Goal: Task Accomplishment & Management: Manage account settings

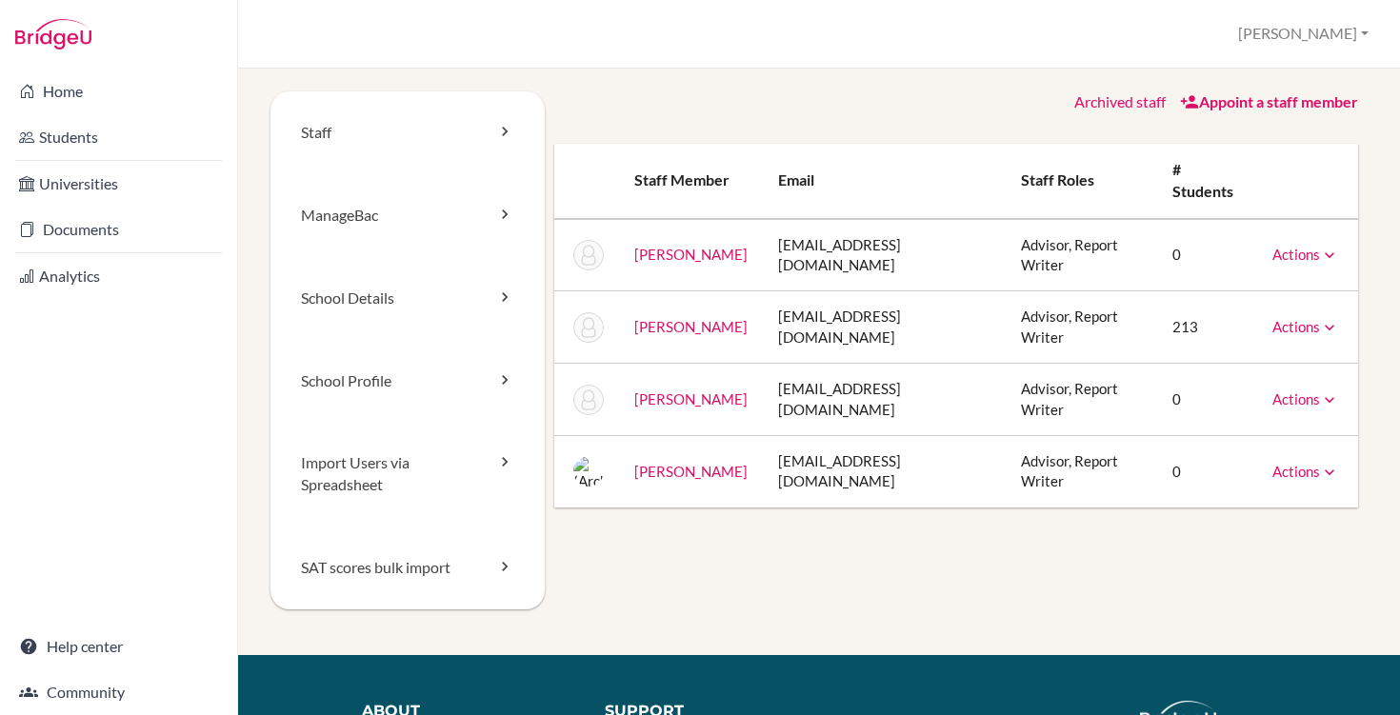
click at [1322, 246] on icon at bounding box center [1329, 255] width 19 height 19
click at [644, 246] on link "[PERSON_NAME]" at bounding box center [690, 254] width 113 height 17
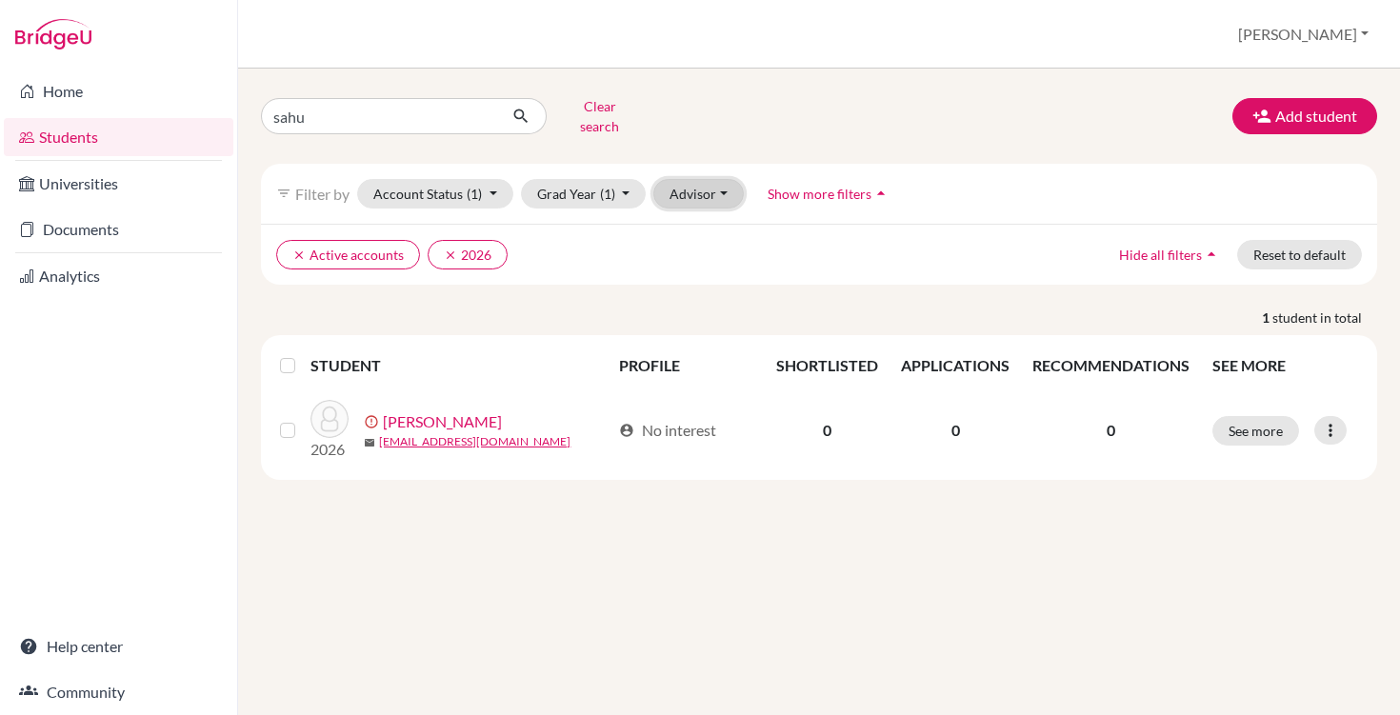
click at [693, 185] on button "Advisor" at bounding box center [698, 194] width 90 height 30
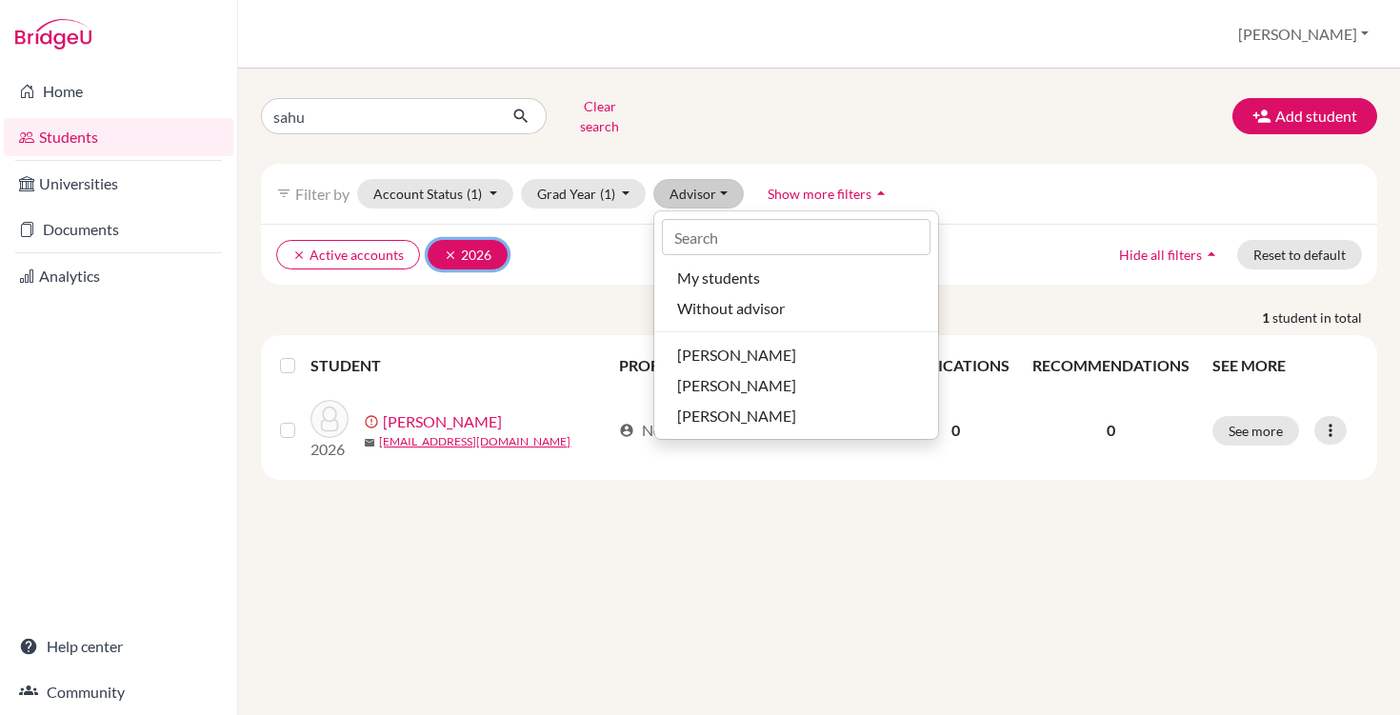
click at [445, 249] on icon "clear" at bounding box center [450, 255] width 13 height 13
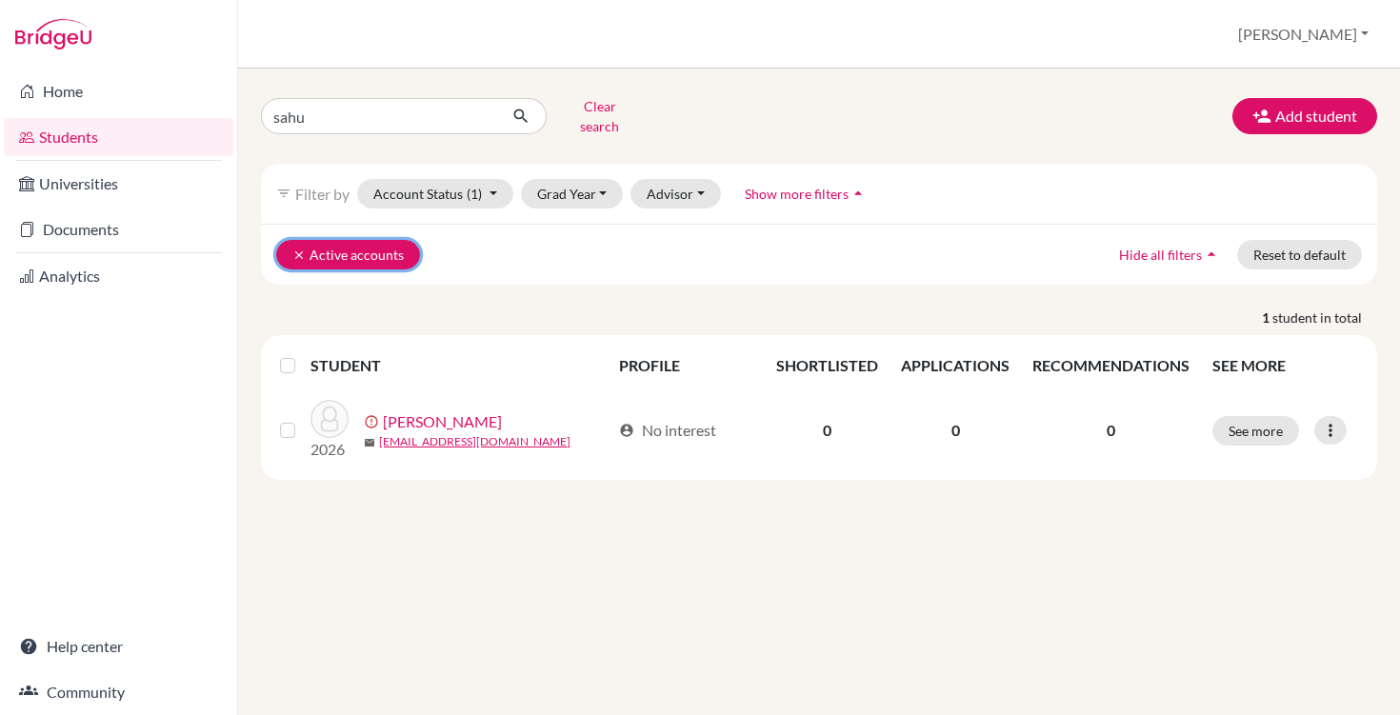
click at [293, 249] on icon "clear" at bounding box center [298, 255] width 13 height 13
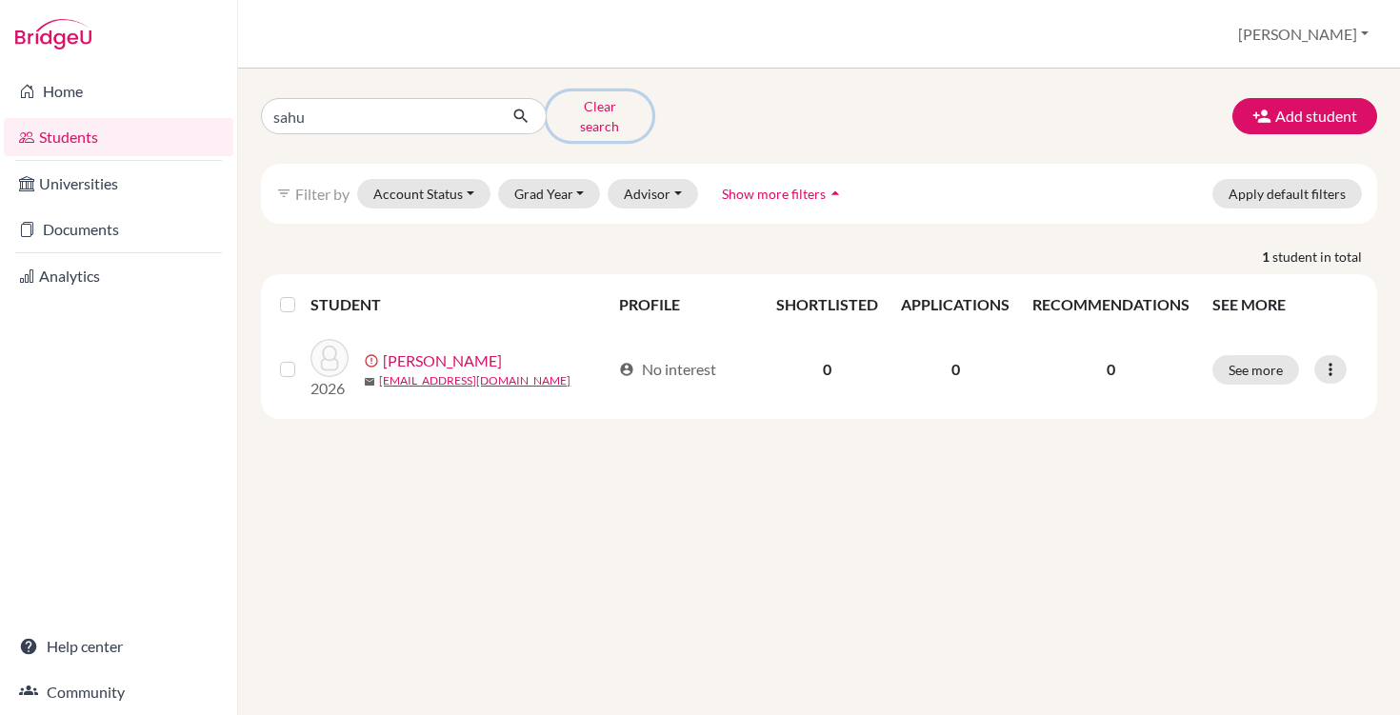
click at [608, 101] on button "Clear search" at bounding box center [600, 116] width 106 height 50
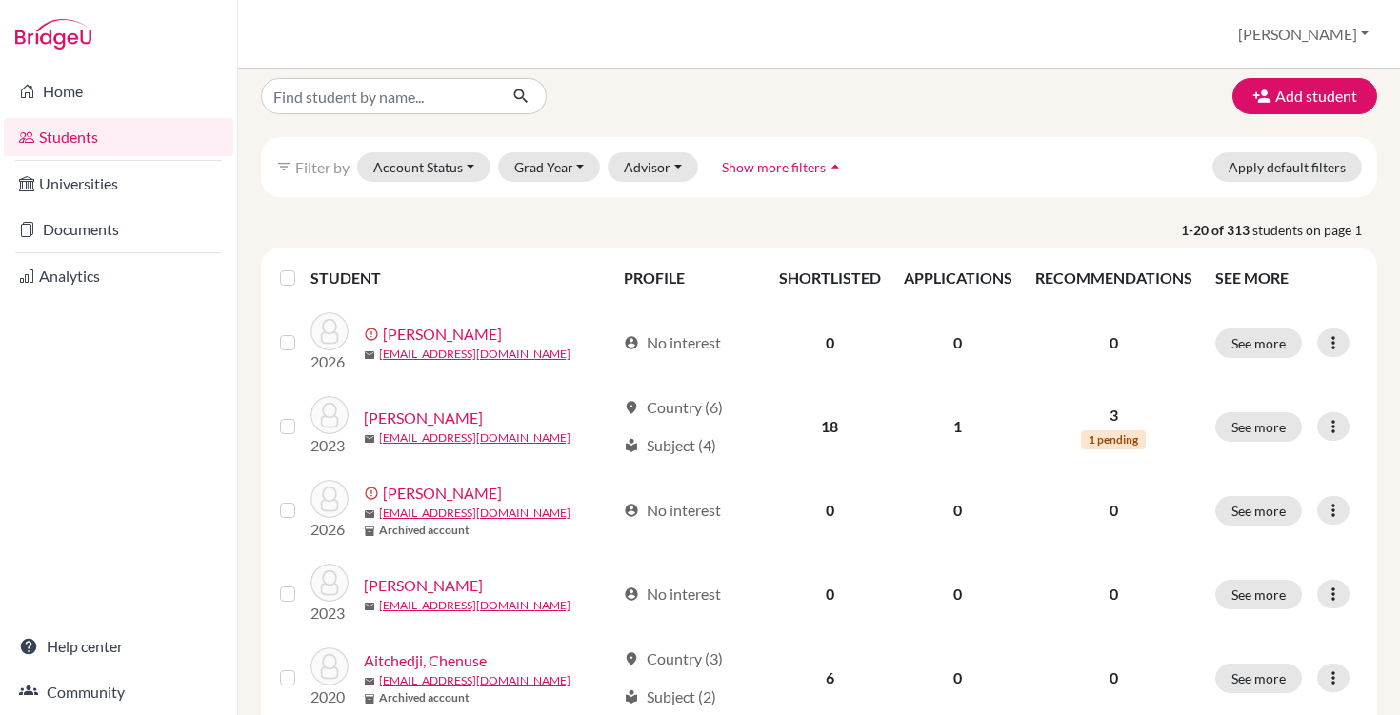
scroll to position [20, 0]
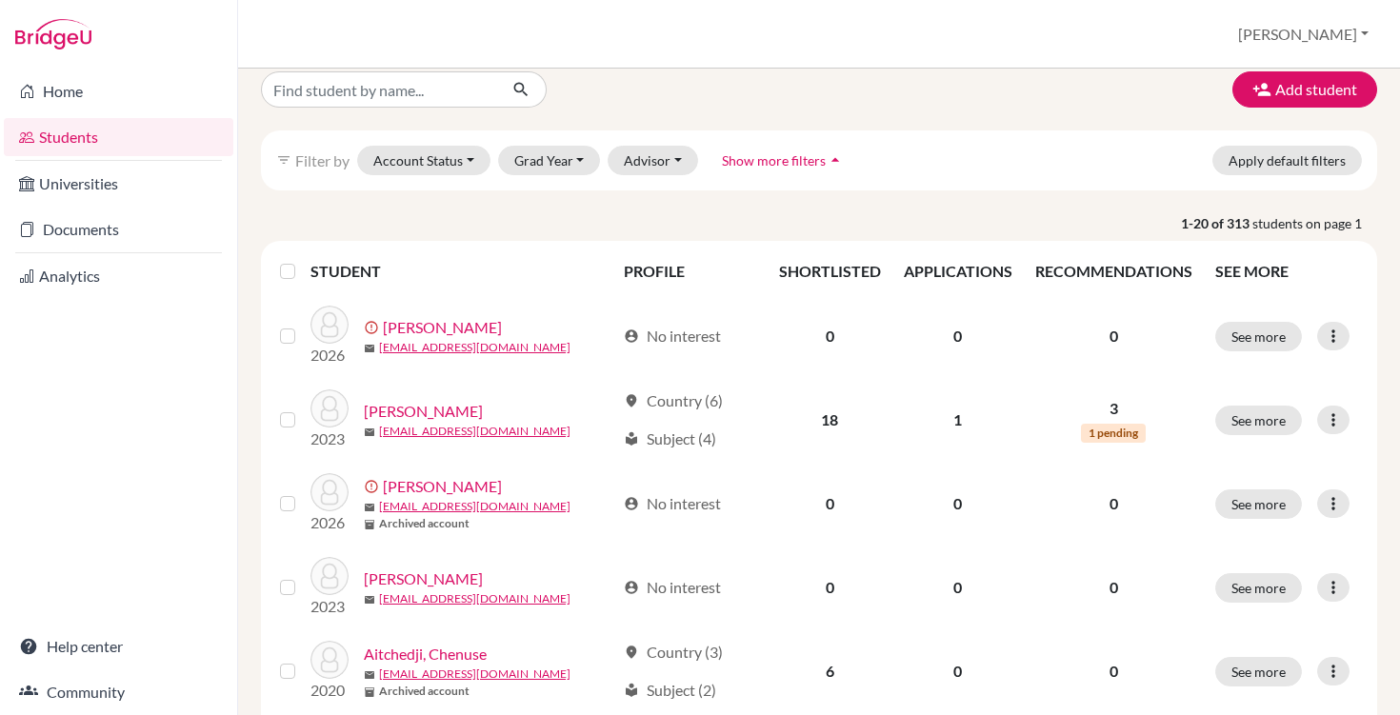
click at [303, 260] on label at bounding box center [303, 260] width 0 height 0
click at [0, 0] on input "checkbox" at bounding box center [0, 0] width 0 height 0
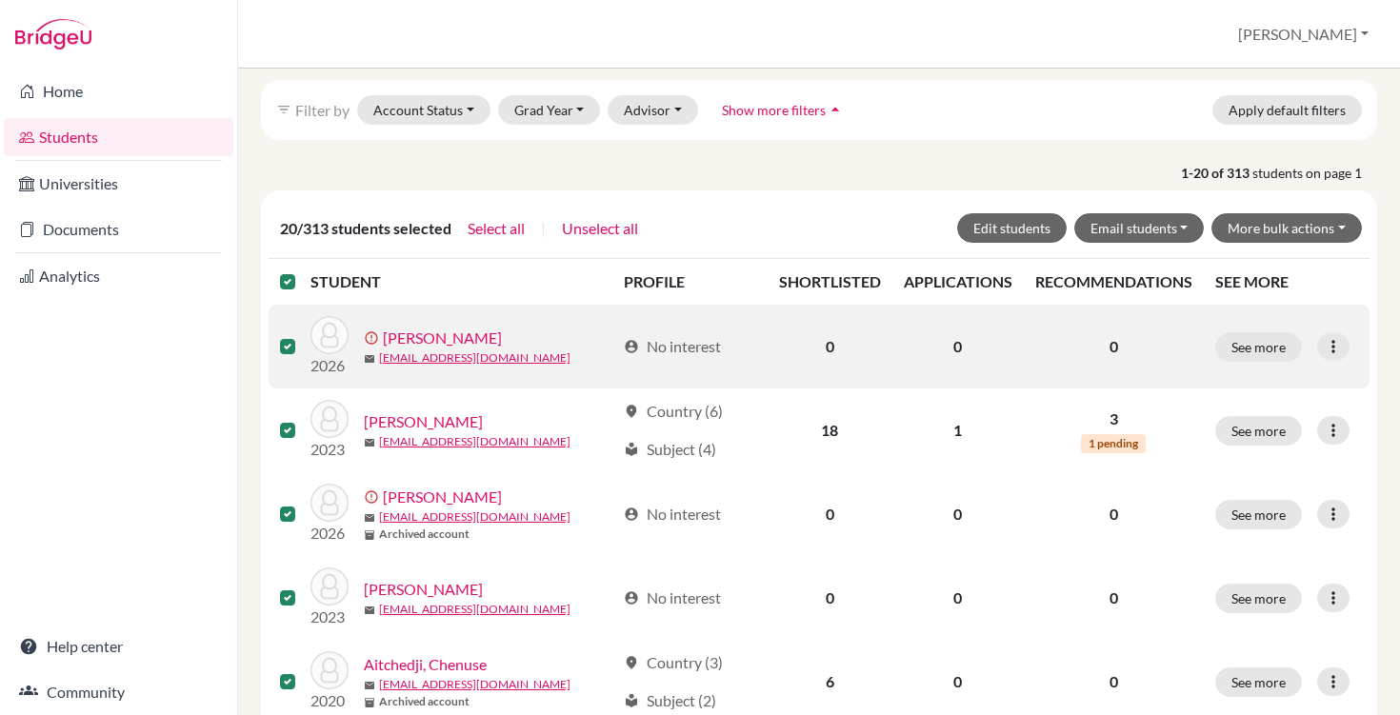
scroll to position [72, 0]
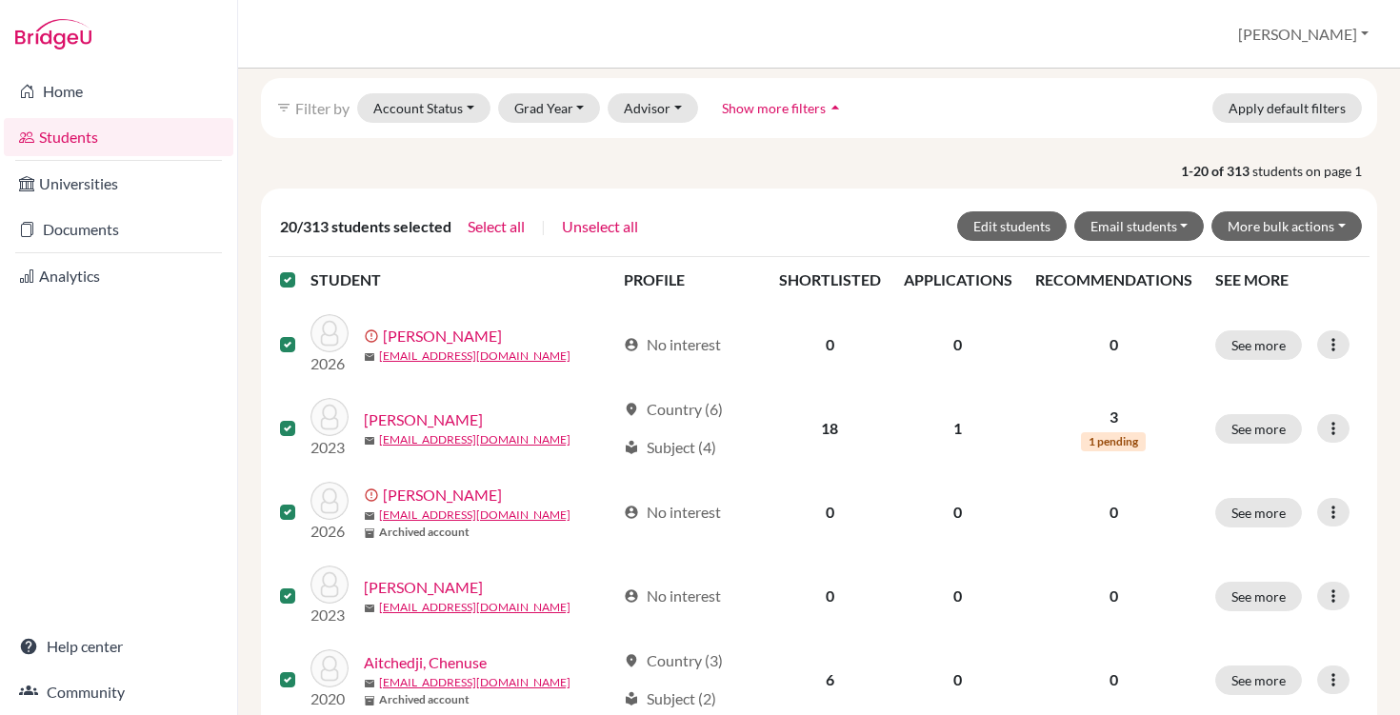
click at [303, 269] on label at bounding box center [303, 269] width 0 height 0
click at [0, 0] on input "checkbox" at bounding box center [0, 0] width 0 height 0
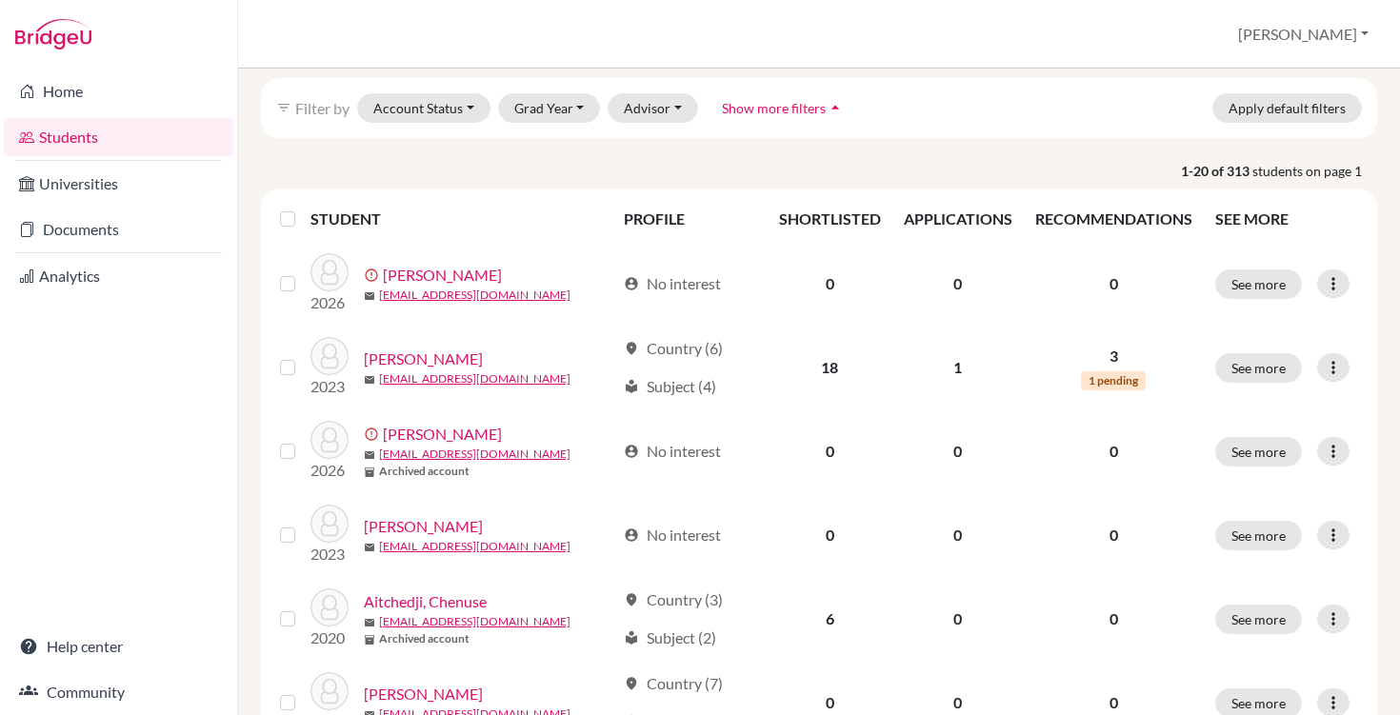
scroll to position [11, 0]
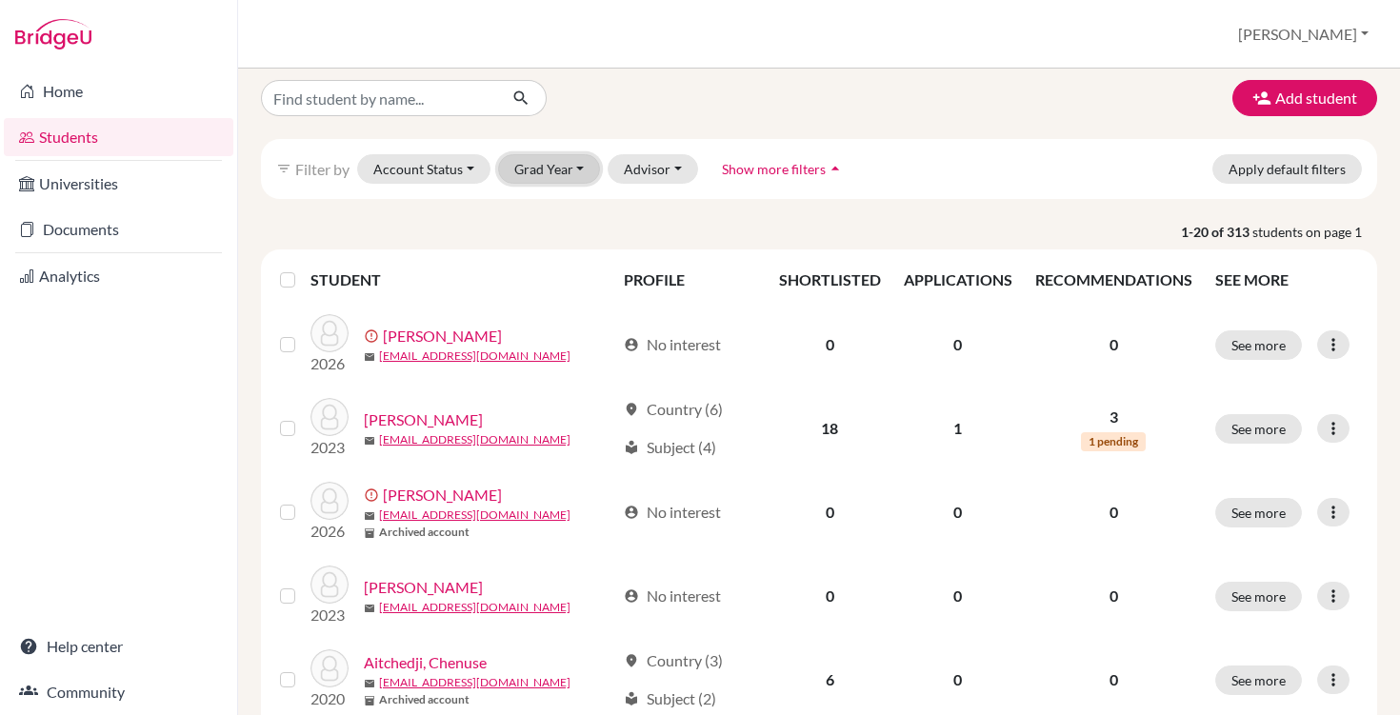
click at [540, 167] on button "Grad Year" at bounding box center [549, 169] width 103 height 30
click at [543, 232] on span "2026" at bounding box center [539, 240] width 34 height 23
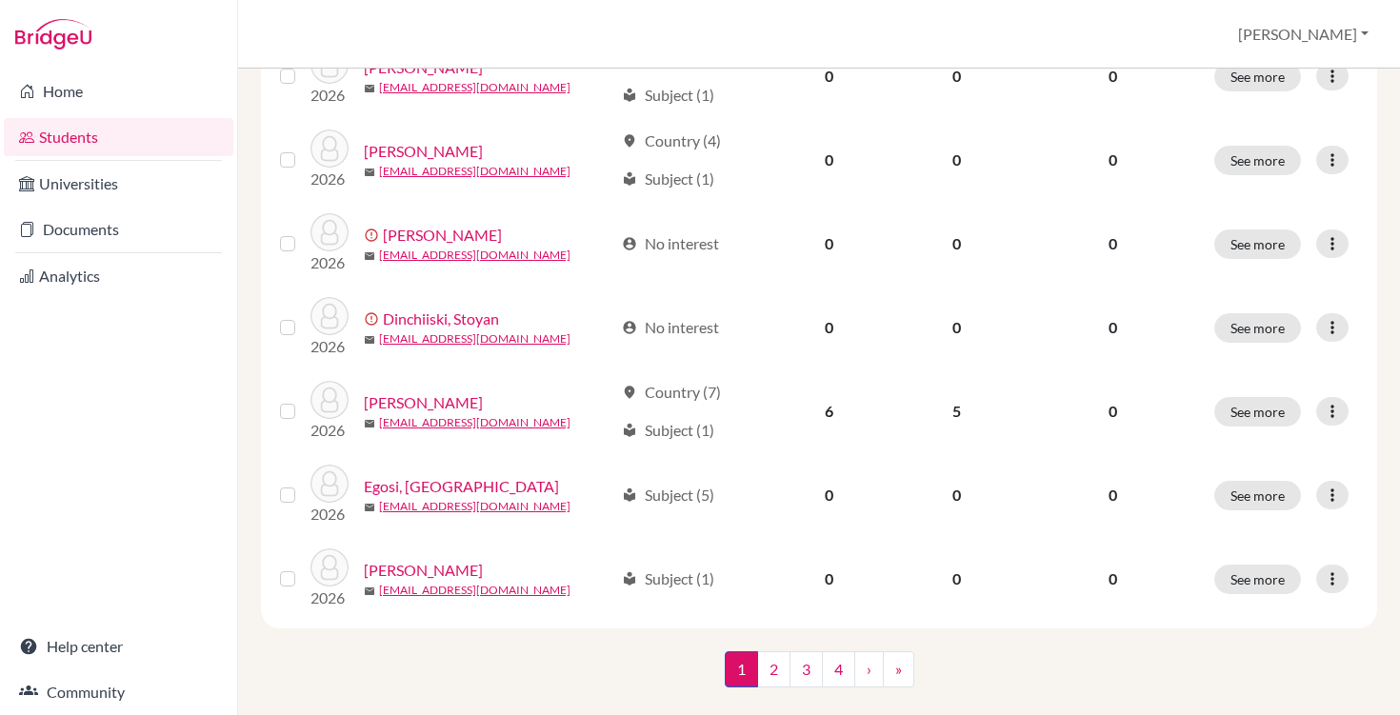
scroll to position [1464, 0]
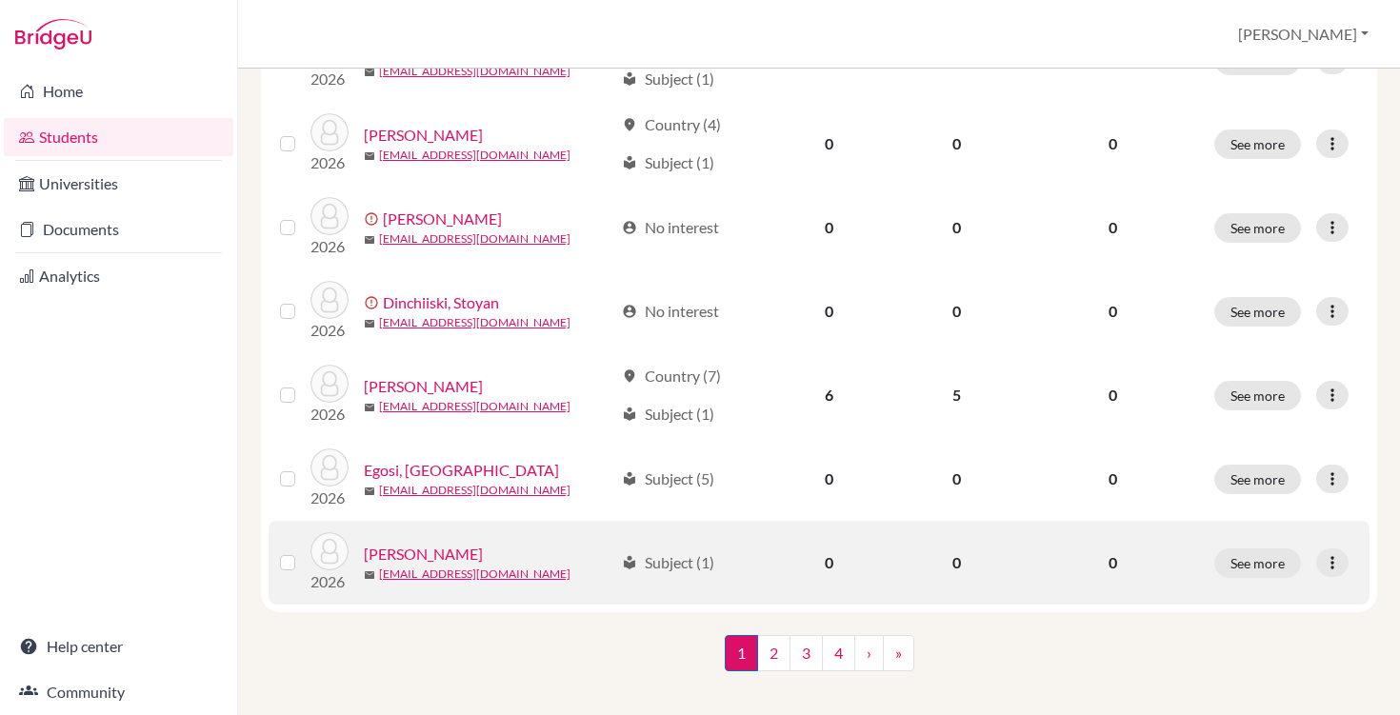
click at [303, 551] on label at bounding box center [303, 551] width 0 height 0
click at [0, 0] on input "checkbox" at bounding box center [0, 0] width 0 height 0
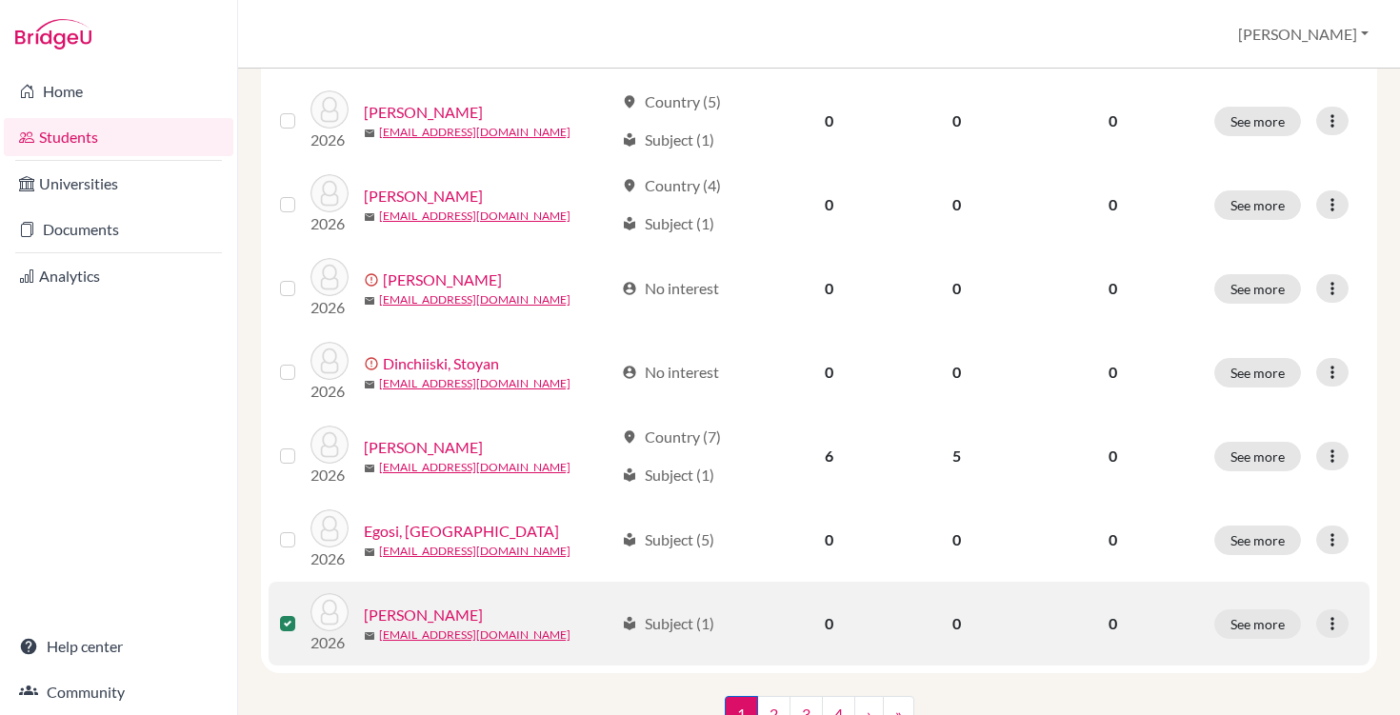
scroll to position [1525, 0]
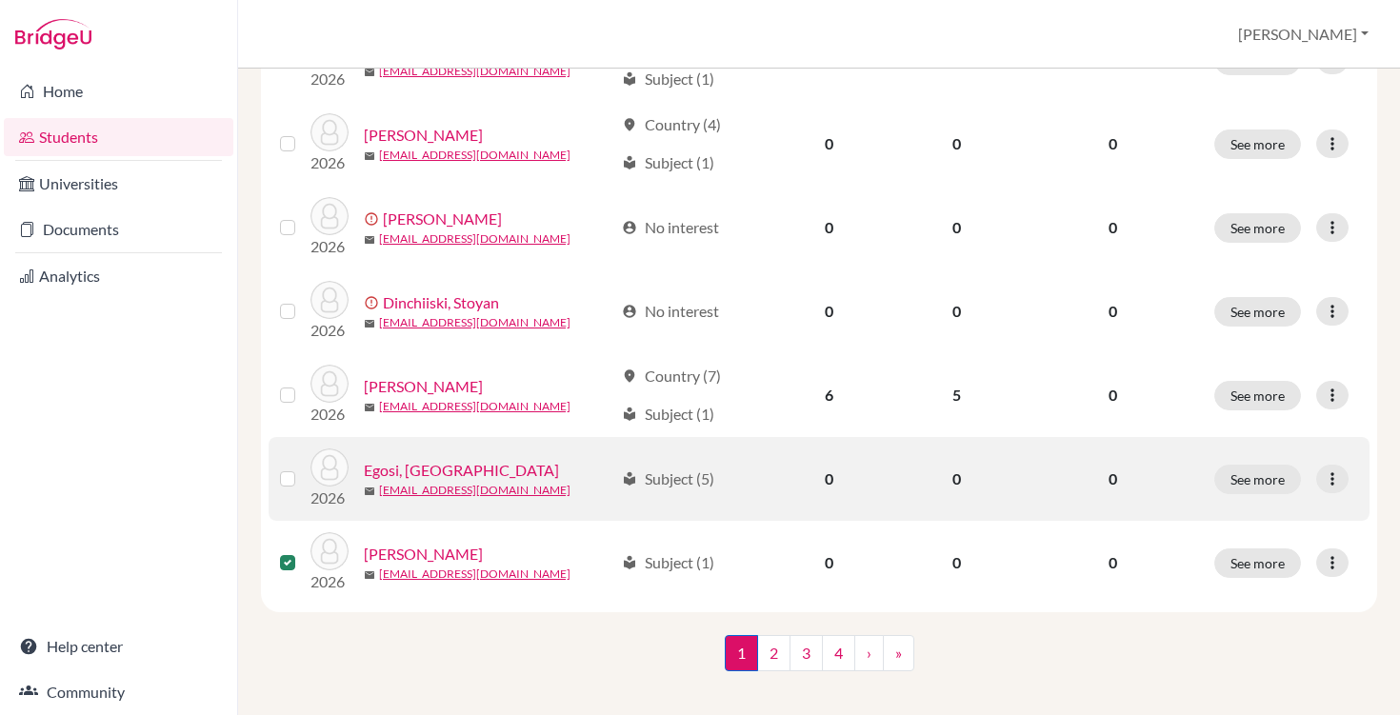
click at [303, 468] on label at bounding box center [303, 468] width 0 height 0
click at [0, 0] on input "checkbox" at bounding box center [0, 0] width 0 height 0
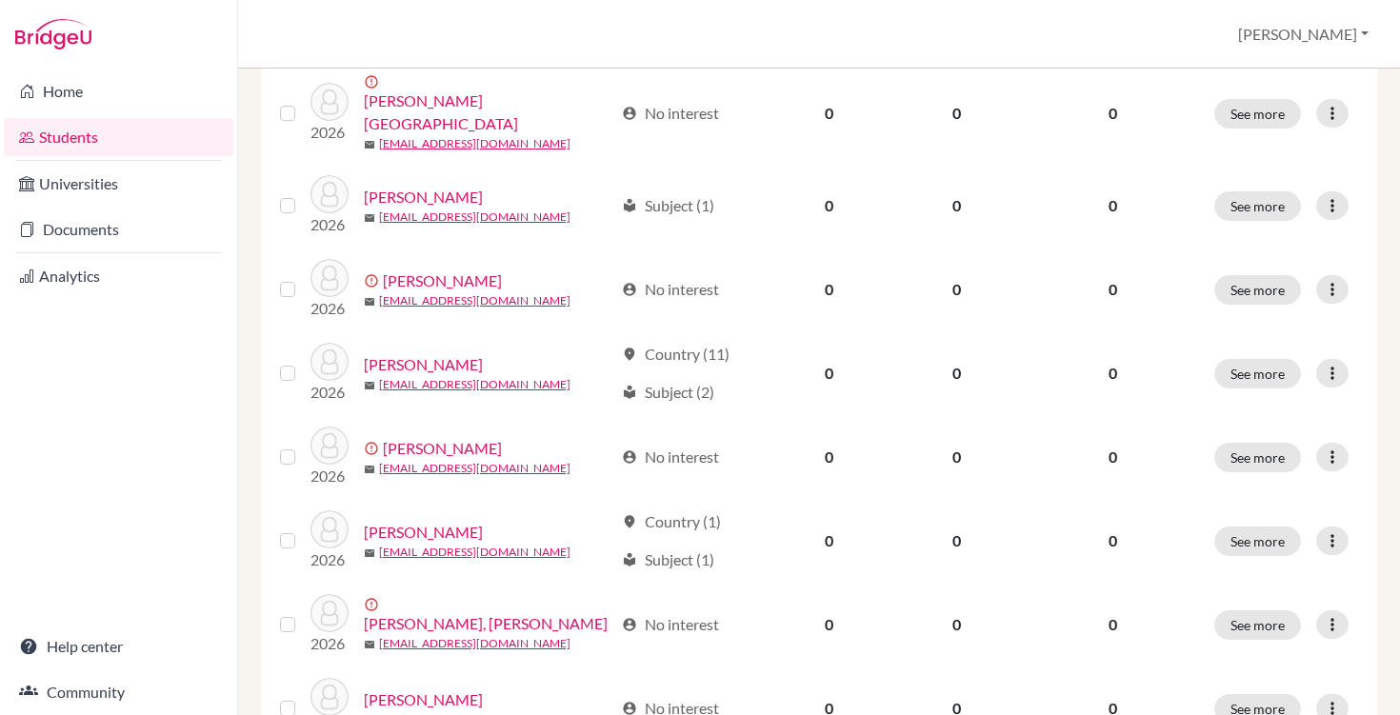
scroll to position [235, 0]
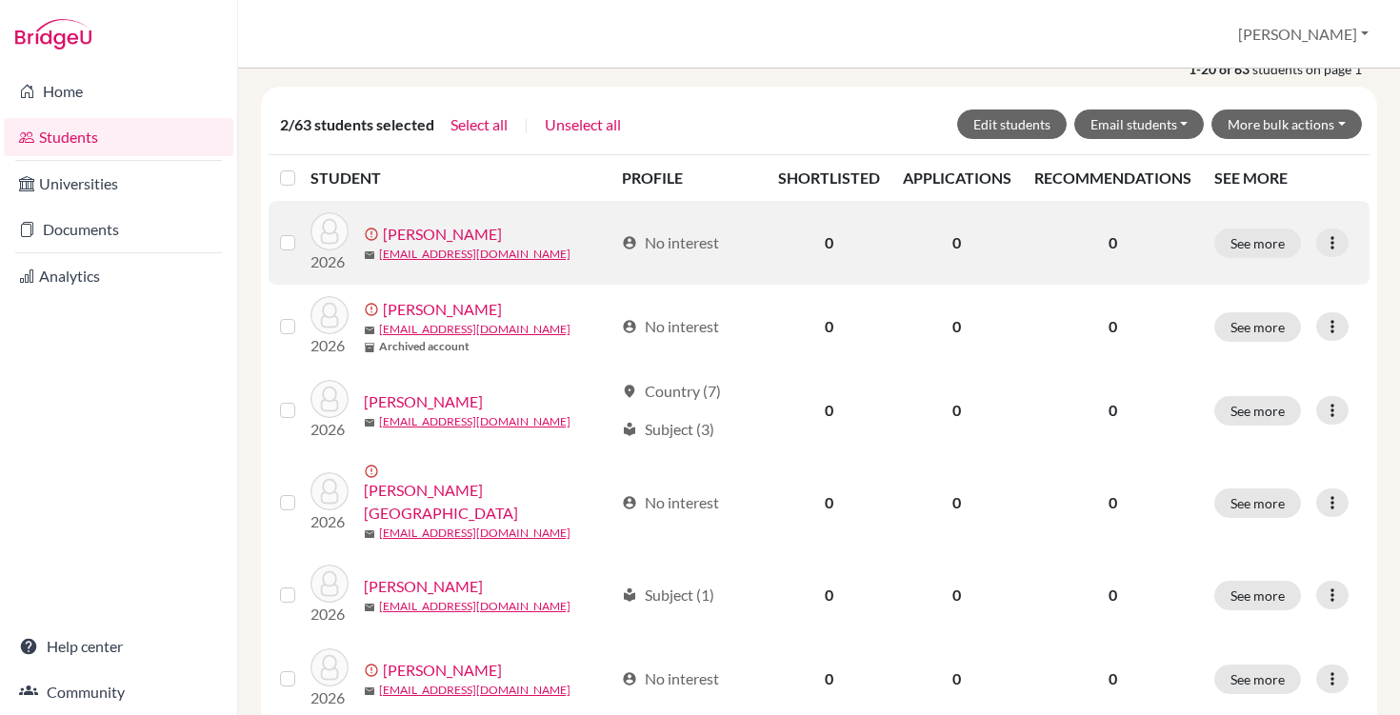
click at [303, 231] on label at bounding box center [303, 231] width 0 height 0
click at [0, 0] on input "checkbox" at bounding box center [0, 0] width 0 height 0
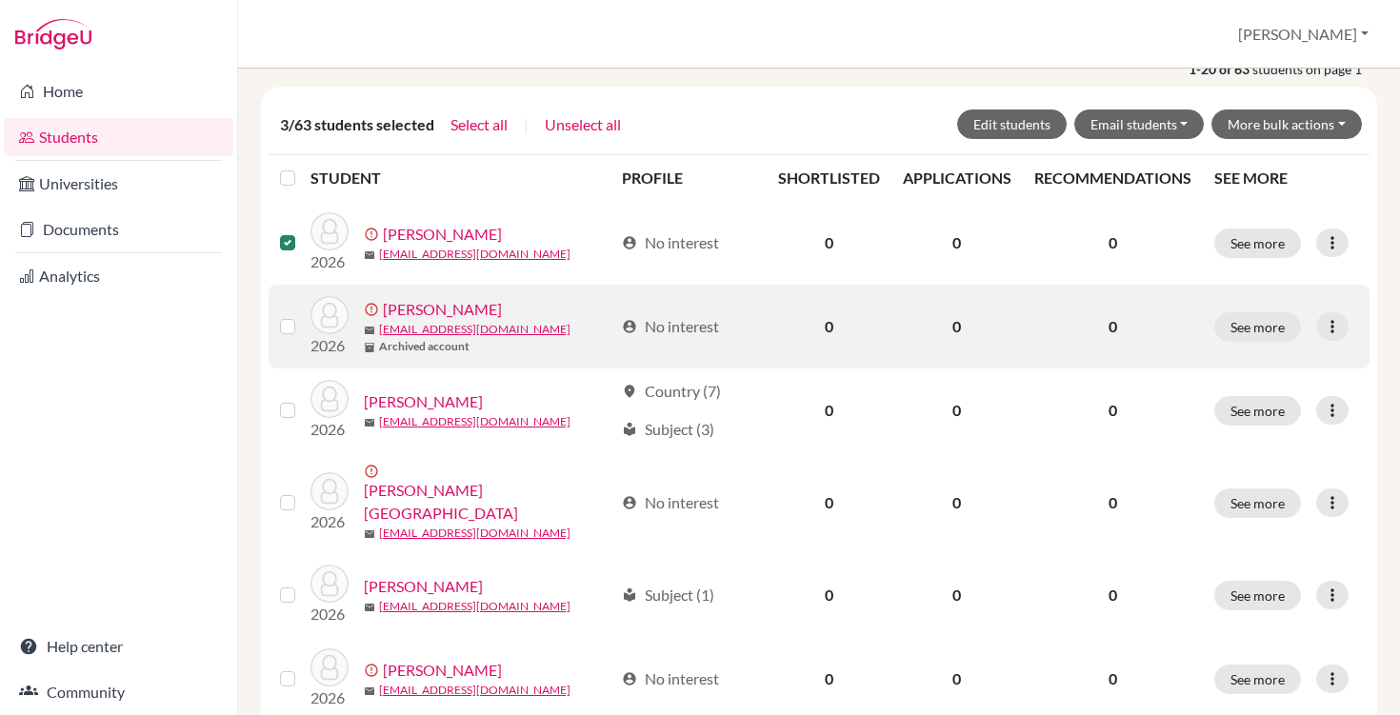
click at [303, 315] on label at bounding box center [303, 315] width 0 height 0
click at [0, 0] on input "checkbox" at bounding box center [0, 0] width 0 height 0
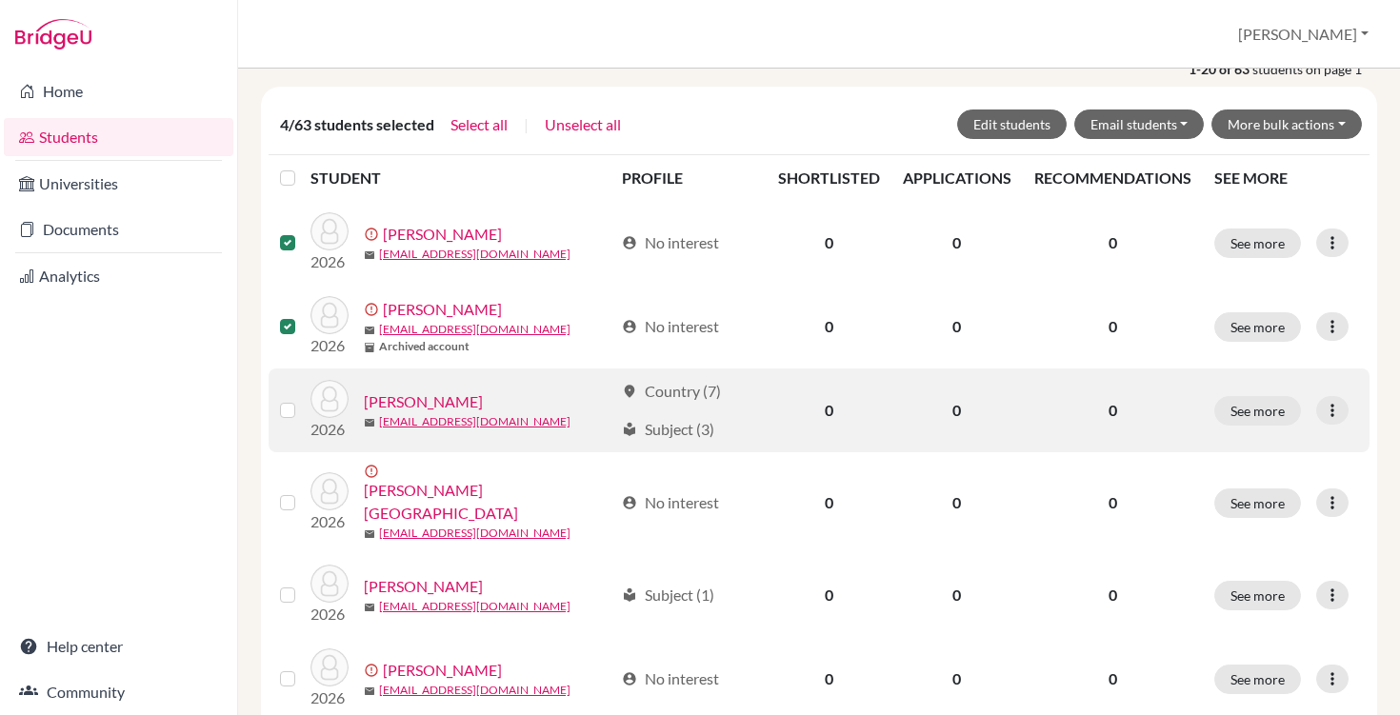
click at [303, 399] on label at bounding box center [303, 399] width 0 height 0
click at [0, 0] on input "checkbox" at bounding box center [0, 0] width 0 height 0
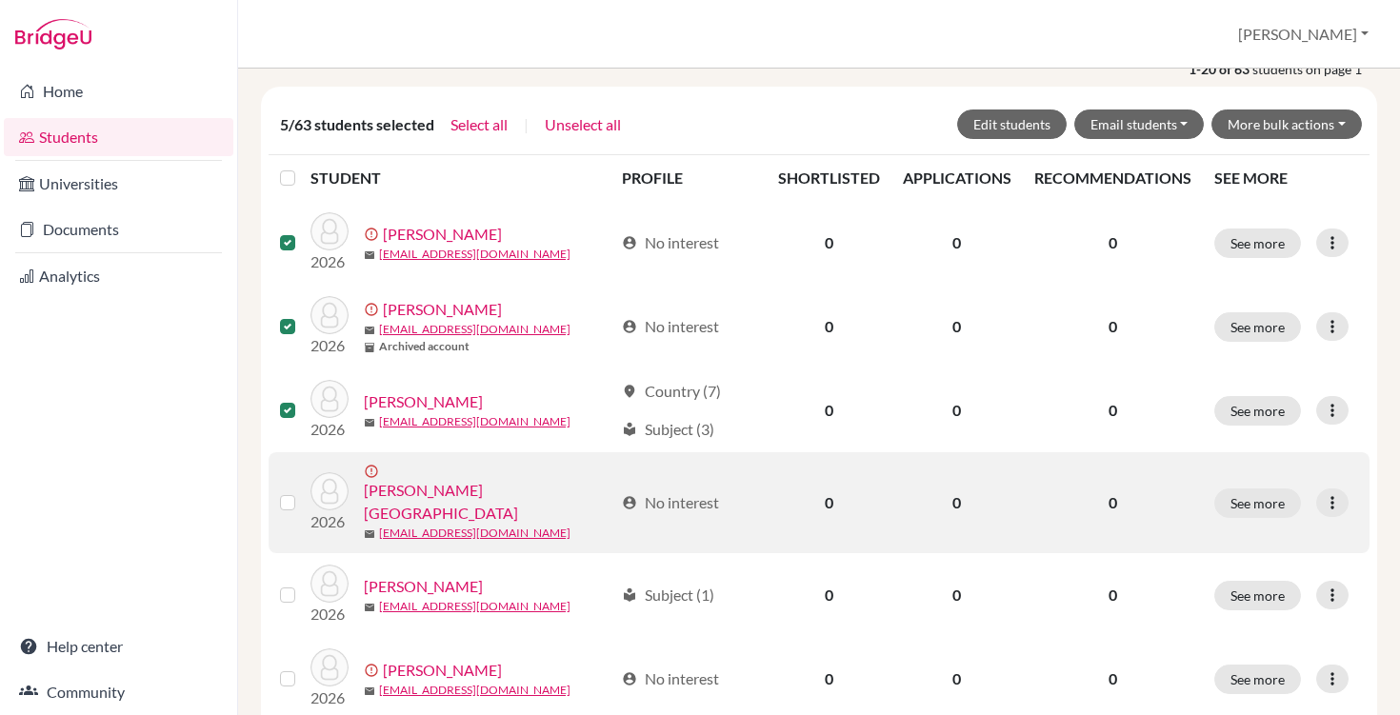
click at [303, 491] on label at bounding box center [303, 491] width 0 height 0
click at [0, 0] on input "checkbox" at bounding box center [0, 0] width 0 height 0
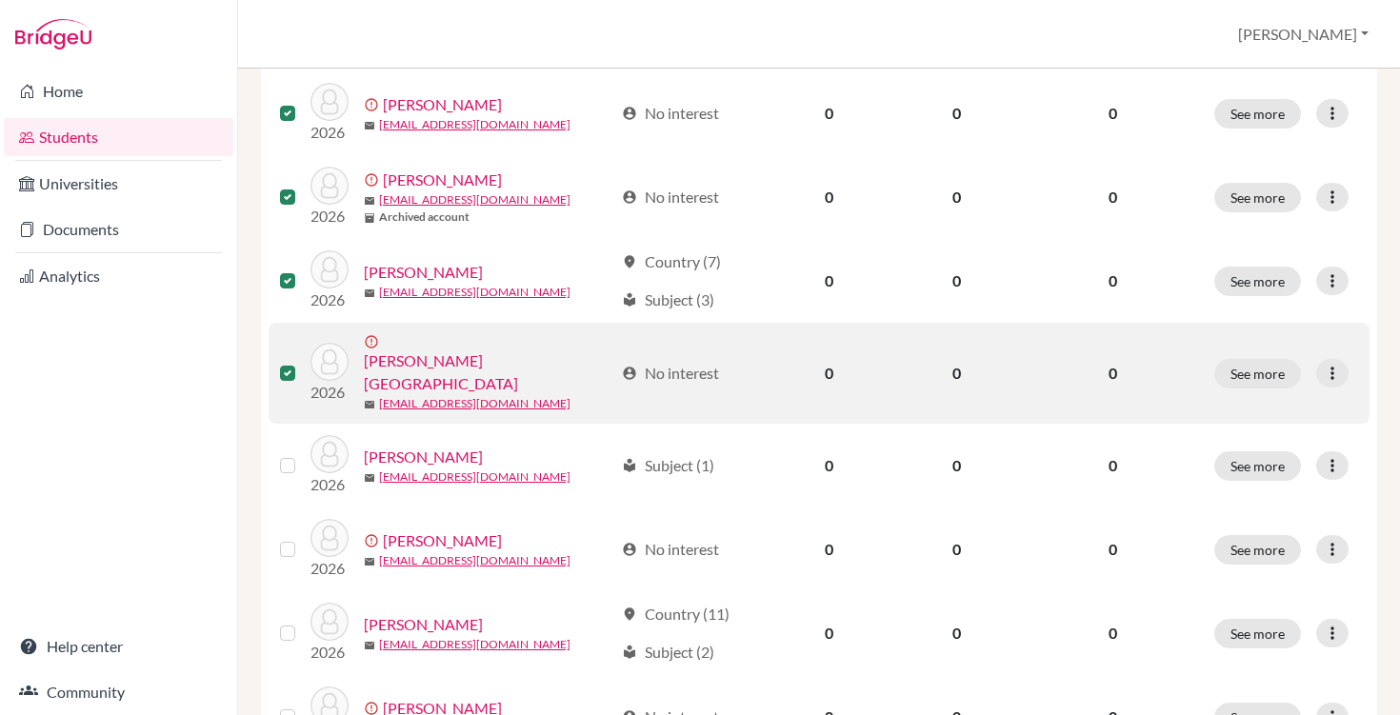
scroll to position [375, 0]
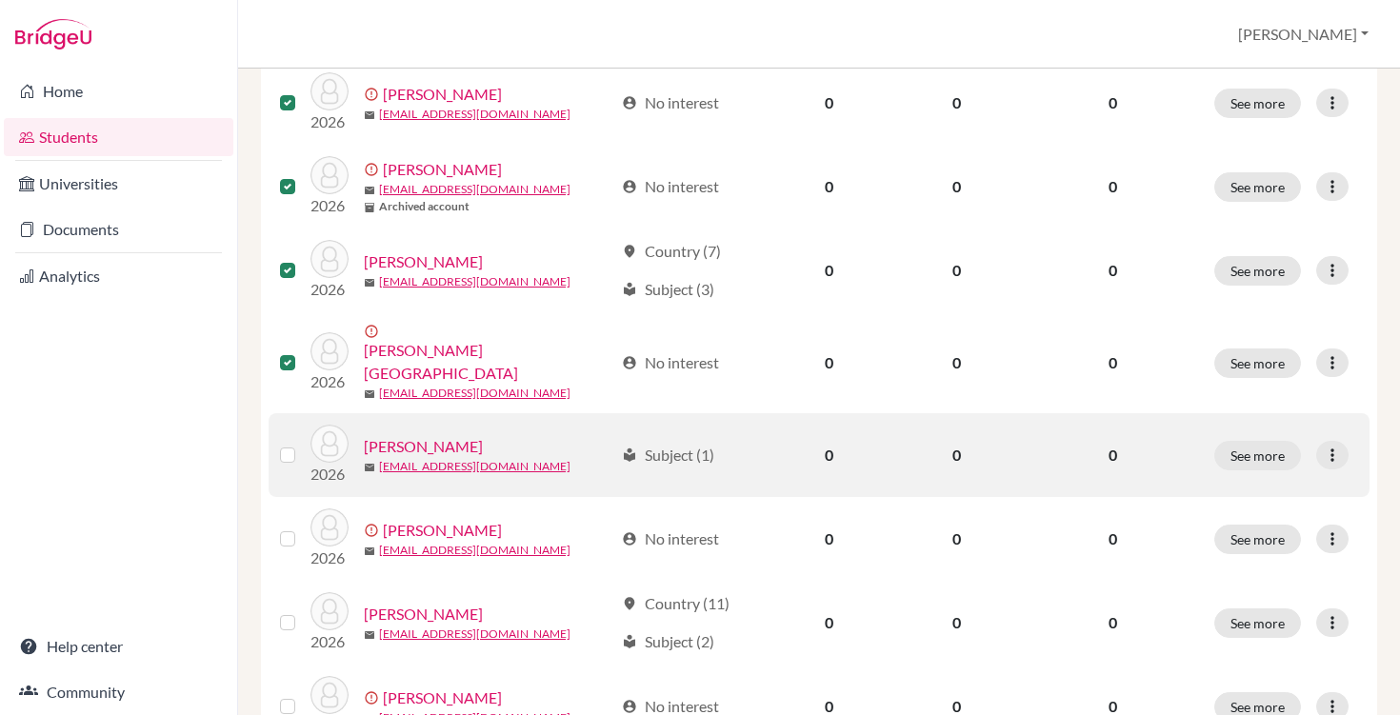
click at [288, 447] on div at bounding box center [291, 455] width 23 height 23
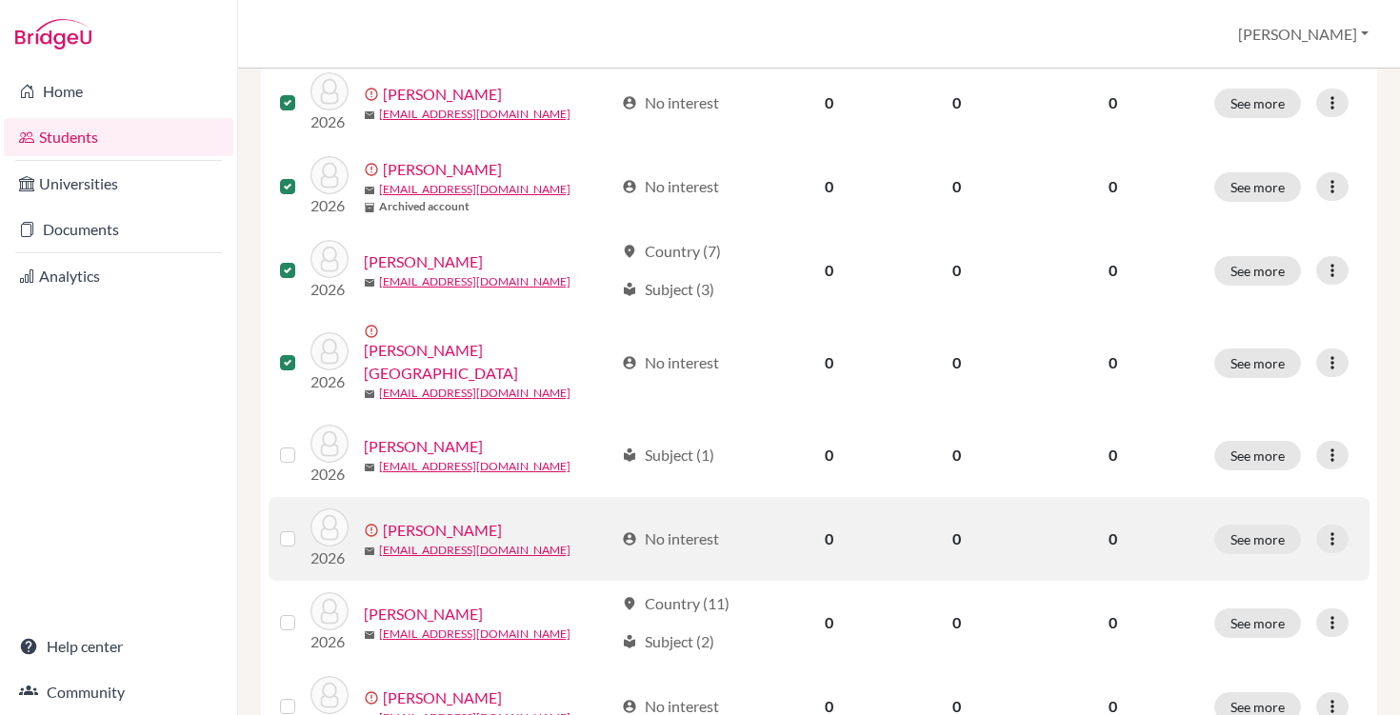
click at [303, 528] on label at bounding box center [303, 528] width 0 height 0
click at [0, 0] on input "checkbox" at bounding box center [0, 0] width 0 height 0
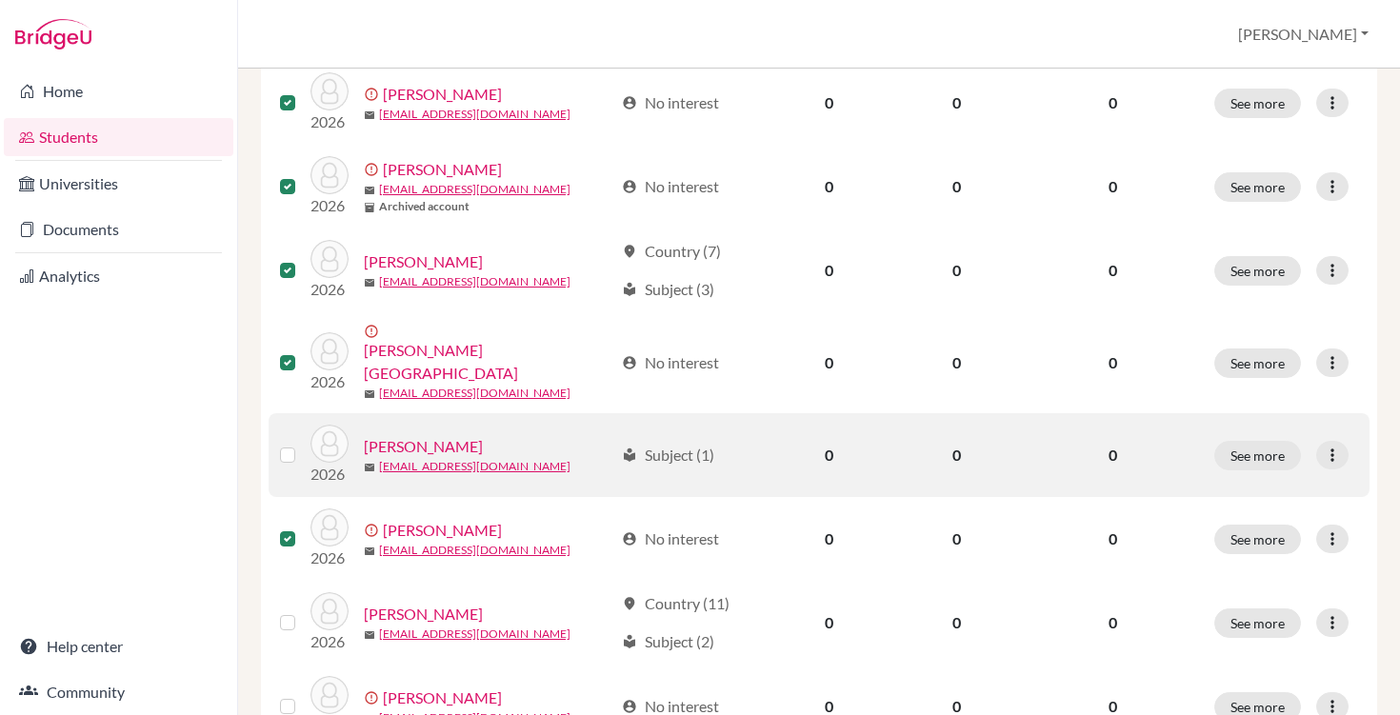
click at [303, 444] on label at bounding box center [303, 444] width 0 height 0
click at [0, 0] on input "checkbox" at bounding box center [0, 0] width 0 height 0
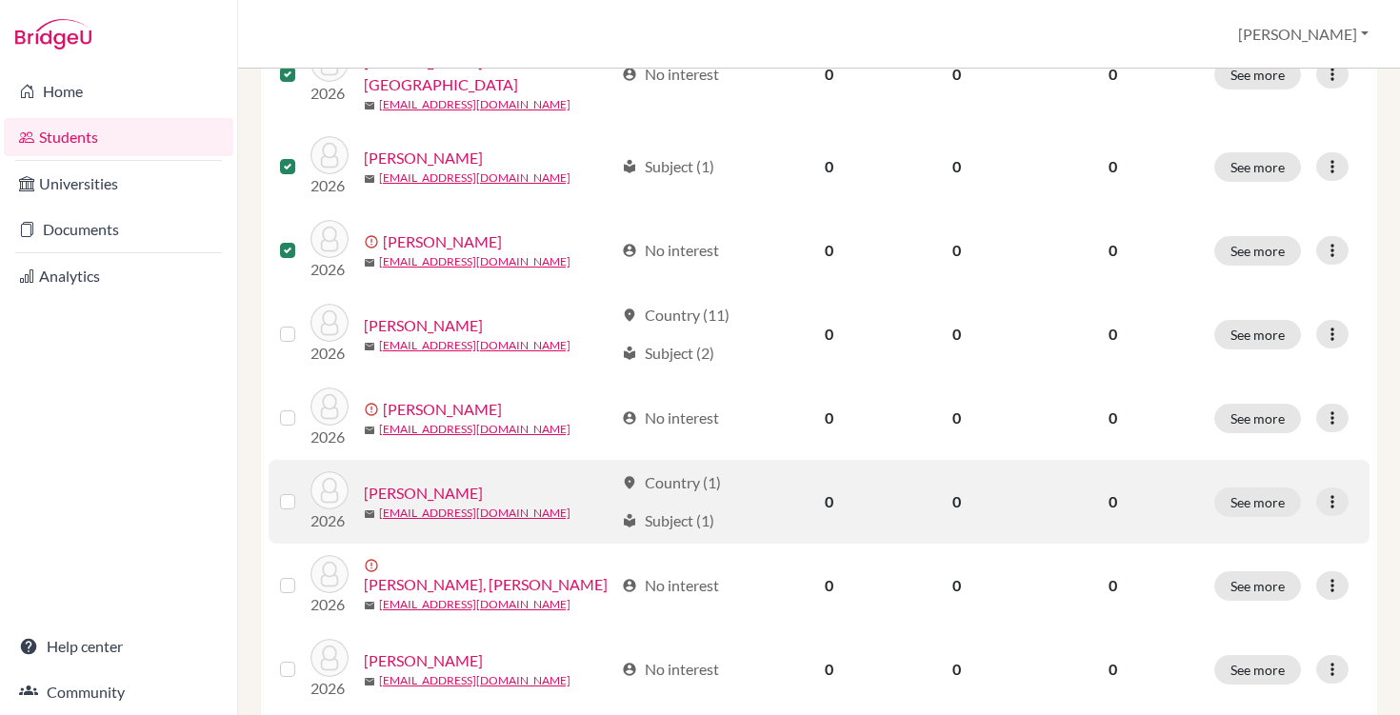
scroll to position [673, 0]
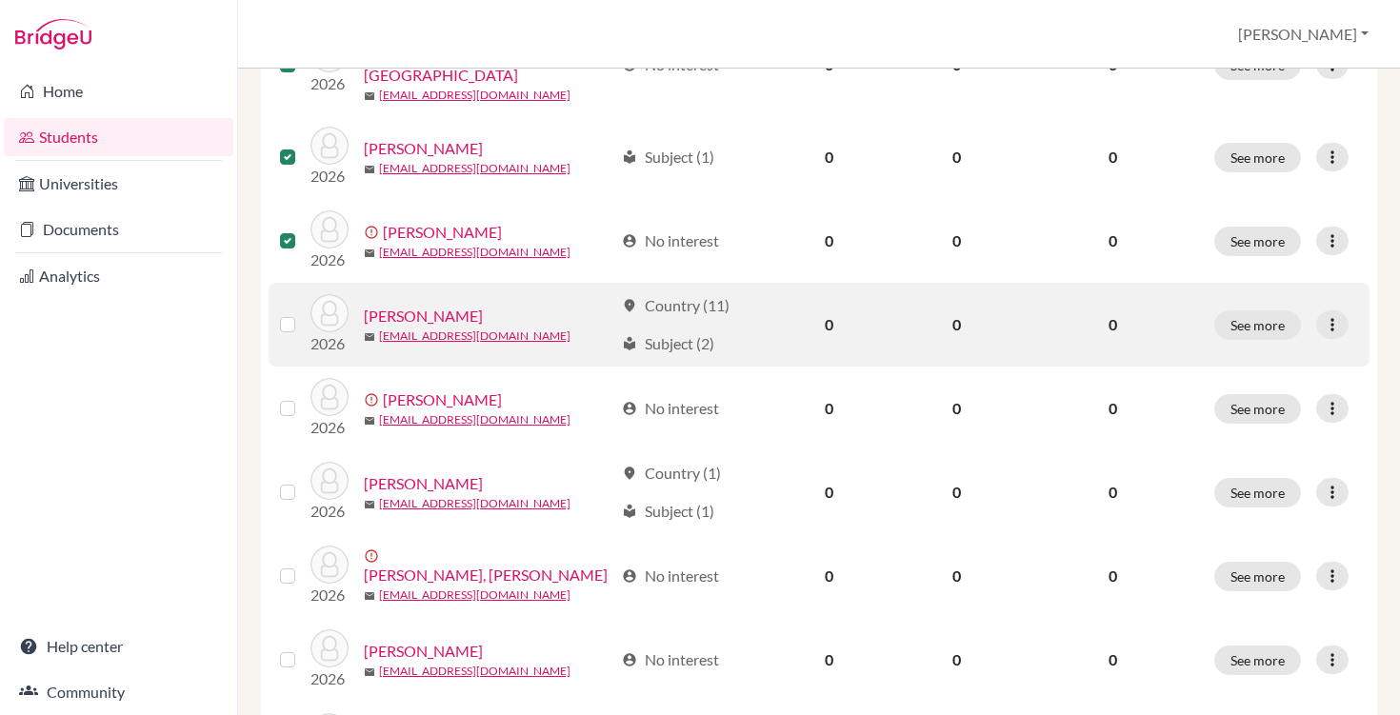
click at [303, 313] on label at bounding box center [303, 313] width 0 height 0
click at [0, 0] on input "checkbox" at bounding box center [0, 0] width 0 height 0
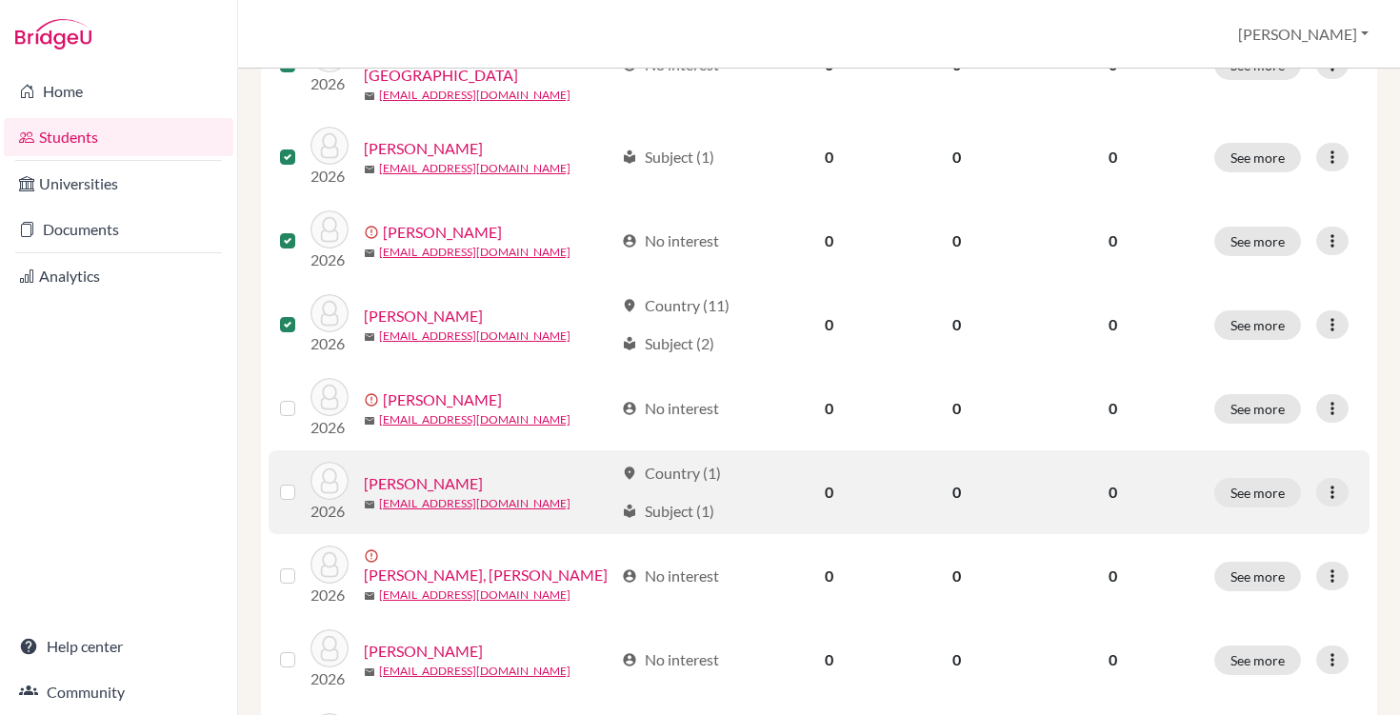
click at [297, 481] on div at bounding box center [291, 492] width 23 height 23
click at [303, 481] on label at bounding box center [303, 481] width 0 height 0
click at [0, 0] on input "checkbox" at bounding box center [0, 0] width 0 height 0
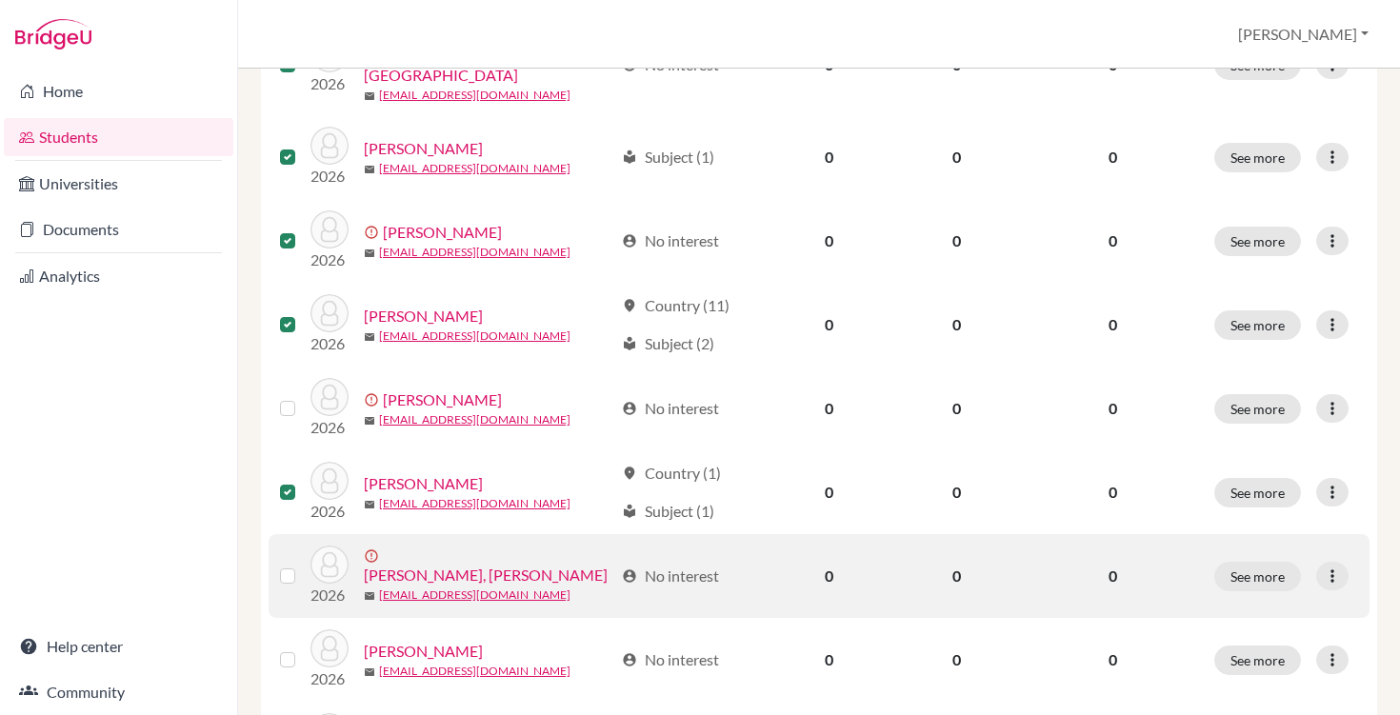
click at [303, 565] on label at bounding box center [303, 565] width 0 height 0
click at [0, 0] on input "checkbox" at bounding box center [0, 0] width 0 height 0
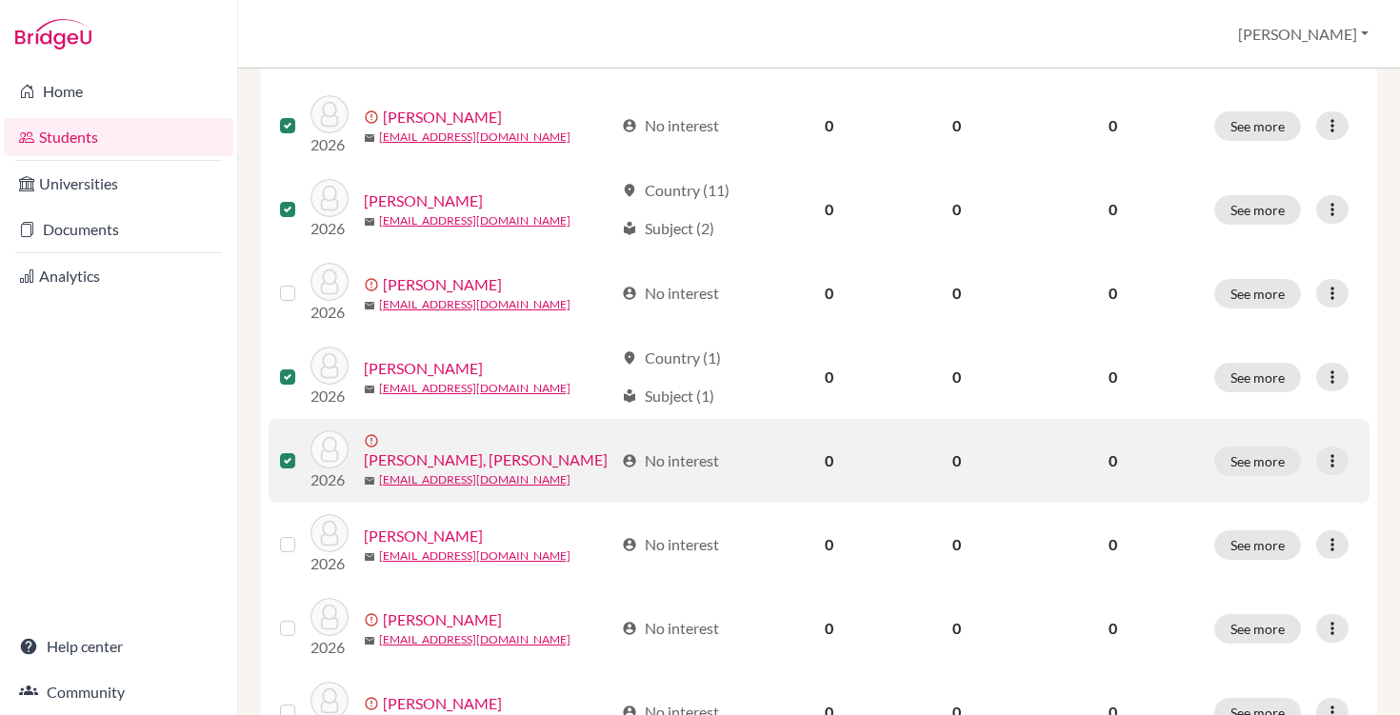
scroll to position [861, 0]
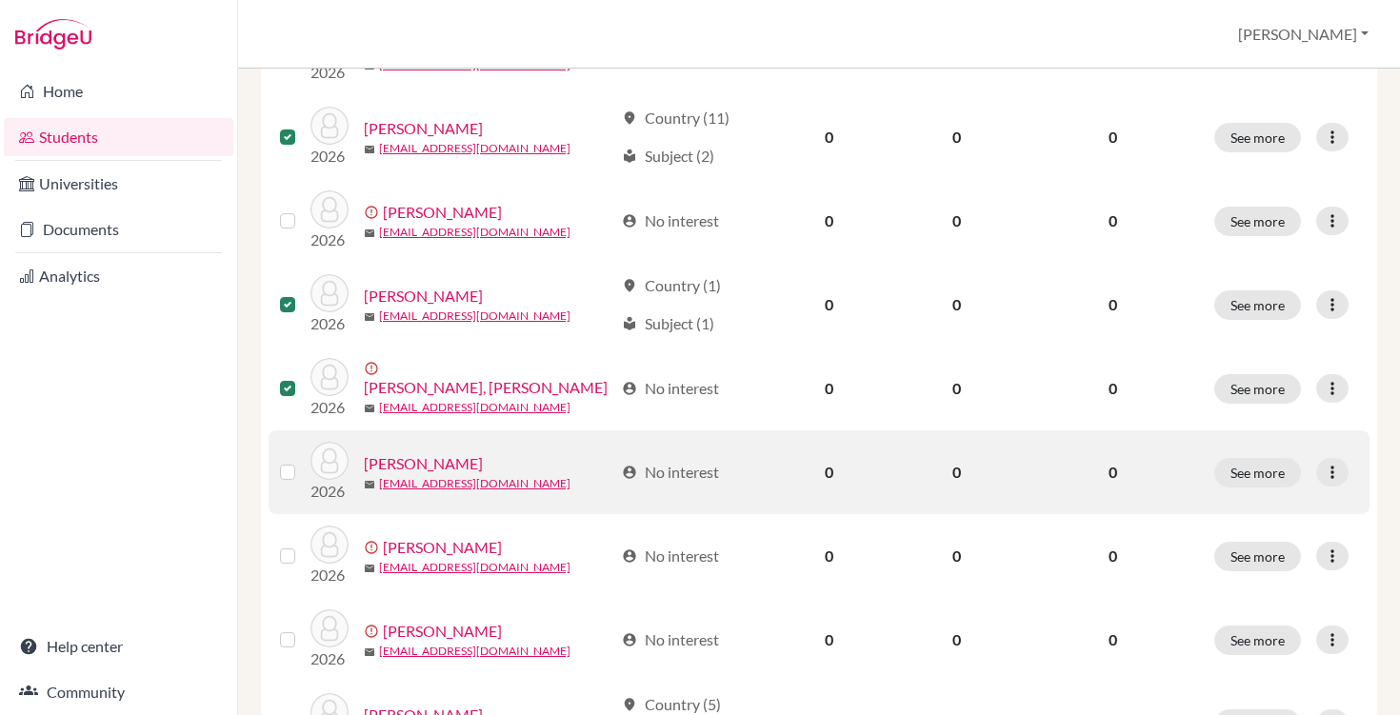
click at [303, 461] on label at bounding box center [303, 461] width 0 height 0
click at [0, 0] on input "checkbox" at bounding box center [0, 0] width 0 height 0
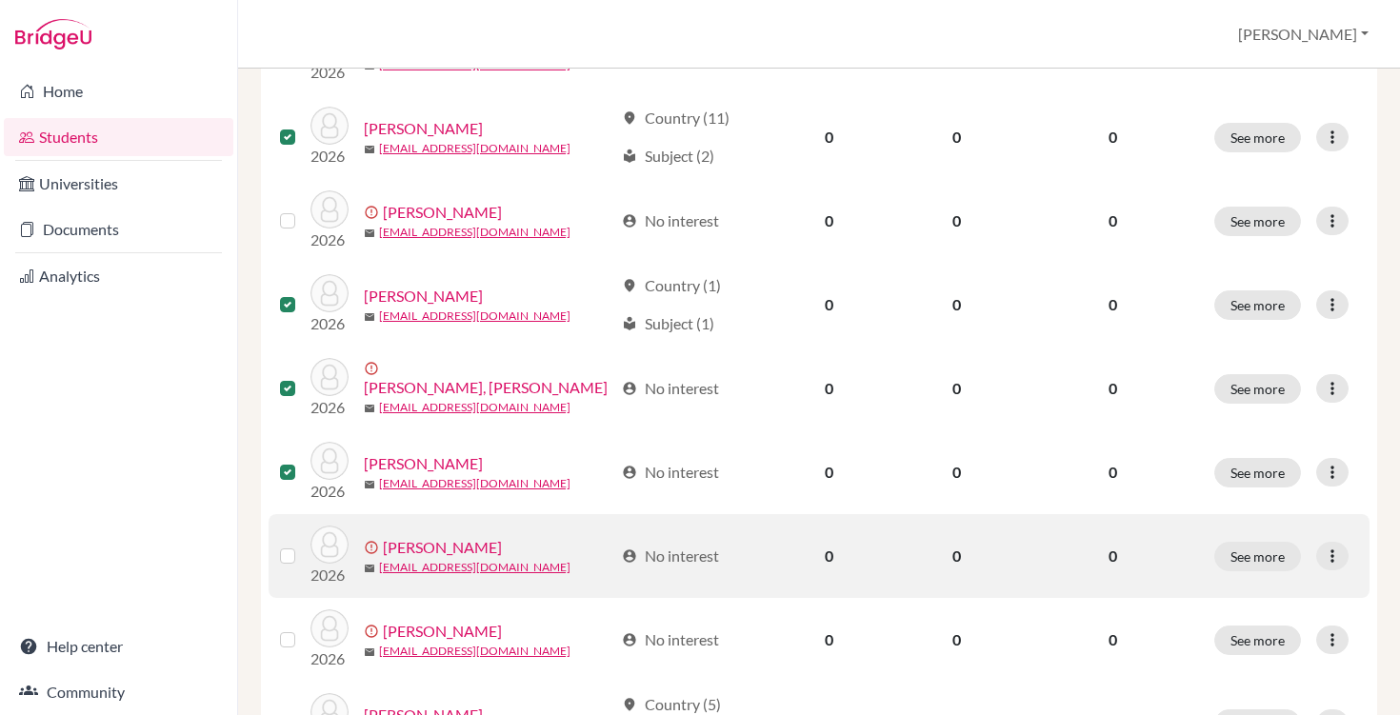
click at [303, 545] on label at bounding box center [303, 545] width 0 height 0
click at [0, 0] on input "checkbox" at bounding box center [0, 0] width 0 height 0
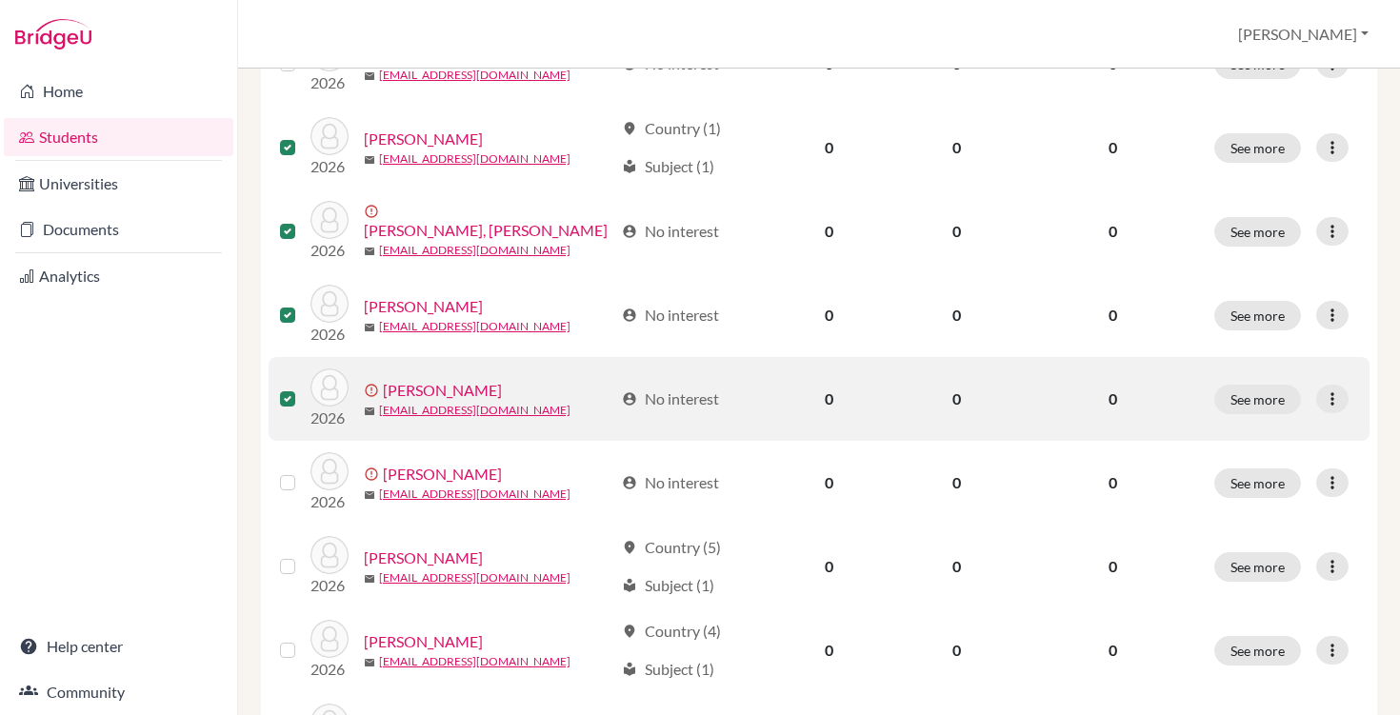
scroll to position [1179, 0]
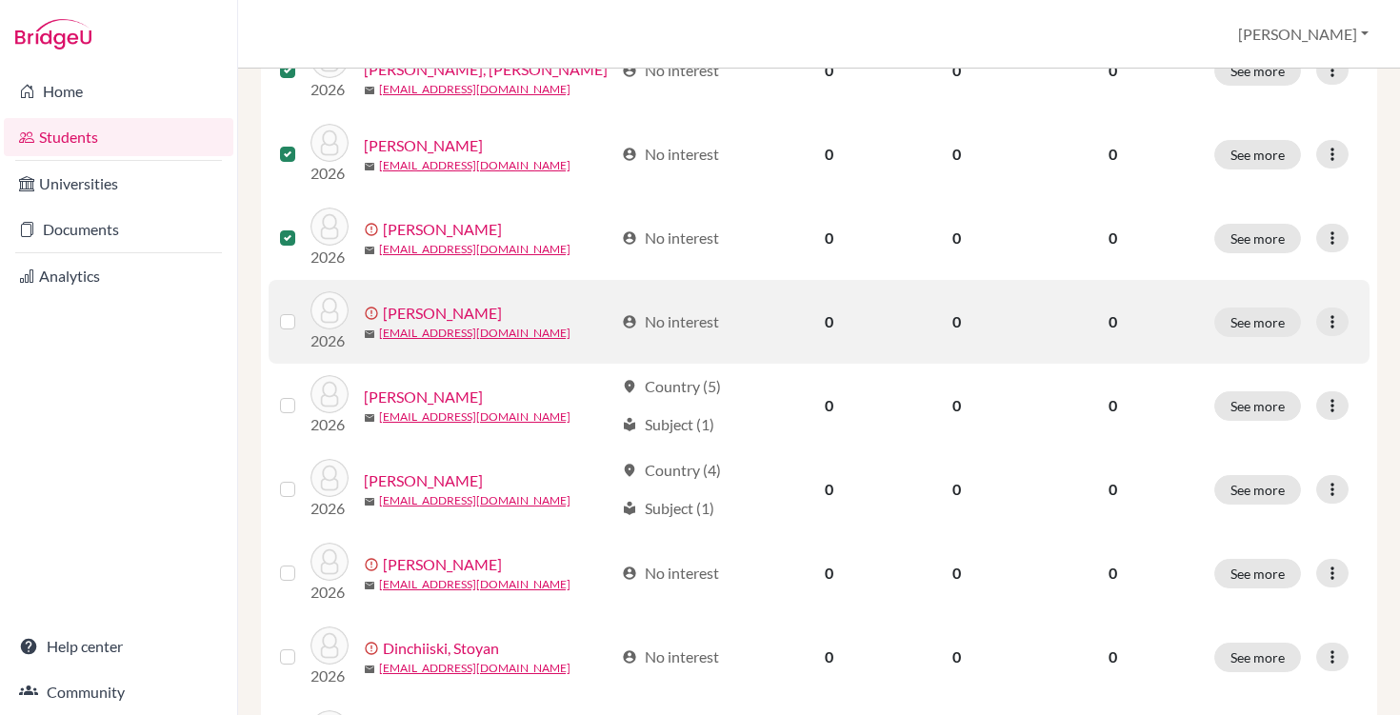
click at [303, 310] on label at bounding box center [303, 310] width 0 height 0
click at [0, 0] on input "checkbox" at bounding box center [0, 0] width 0 height 0
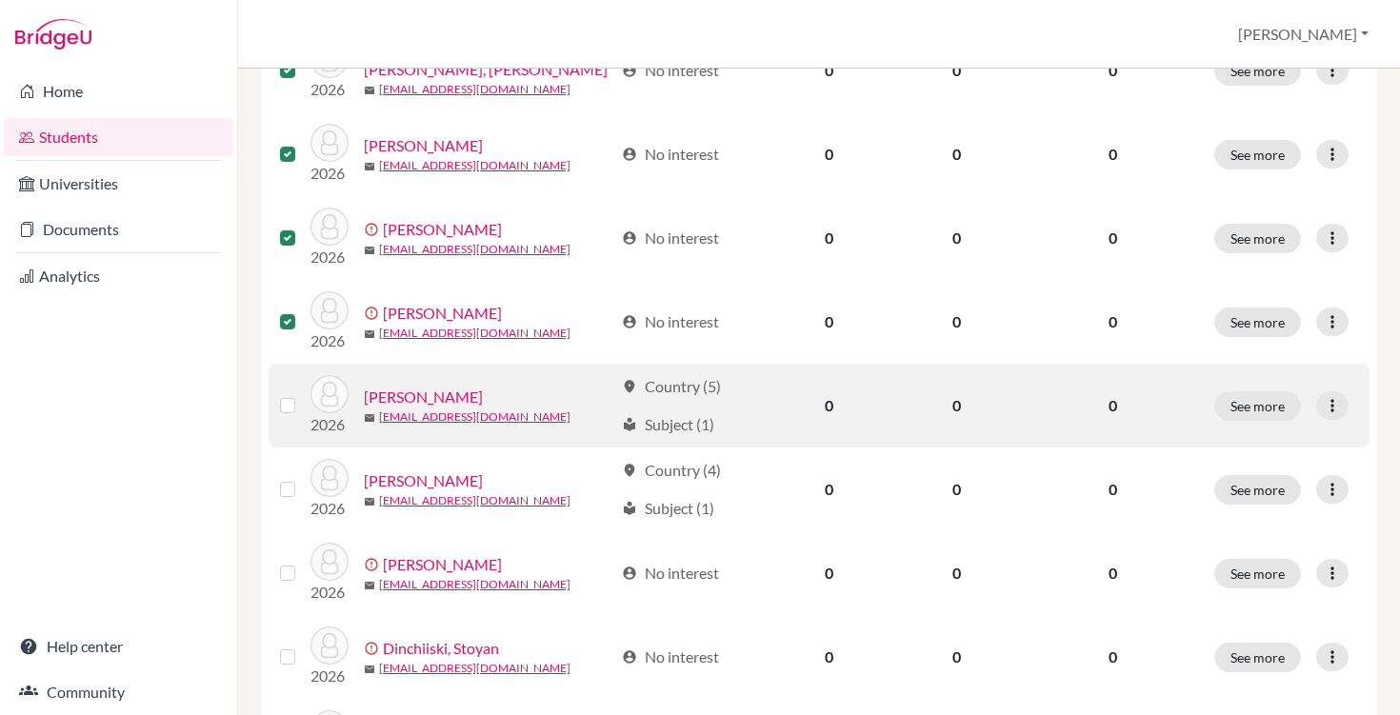
click at [303, 394] on label at bounding box center [303, 394] width 0 height 0
click at [0, 0] on input "checkbox" at bounding box center [0, 0] width 0 height 0
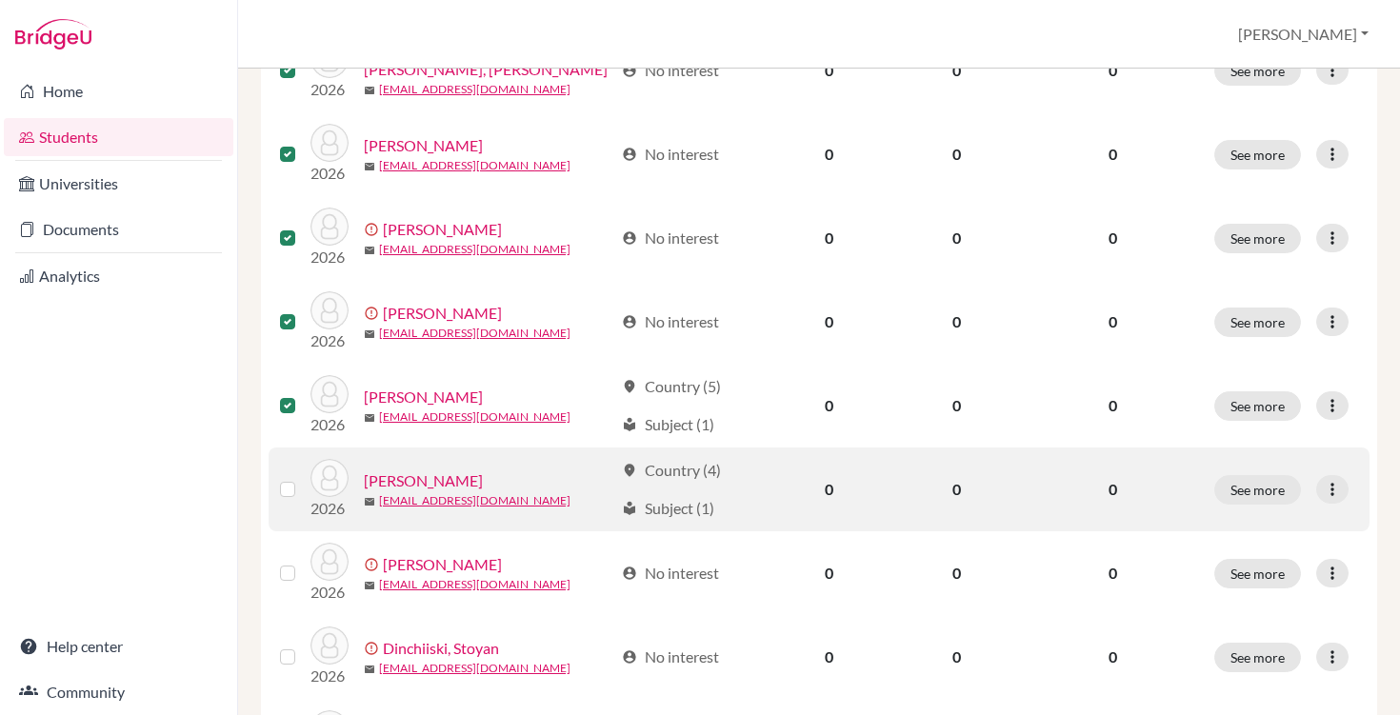
click at [303, 478] on label at bounding box center [303, 478] width 0 height 0
click at [0, 0] on input "checkbox" at bounding box center [0, 0] width 0 height 0
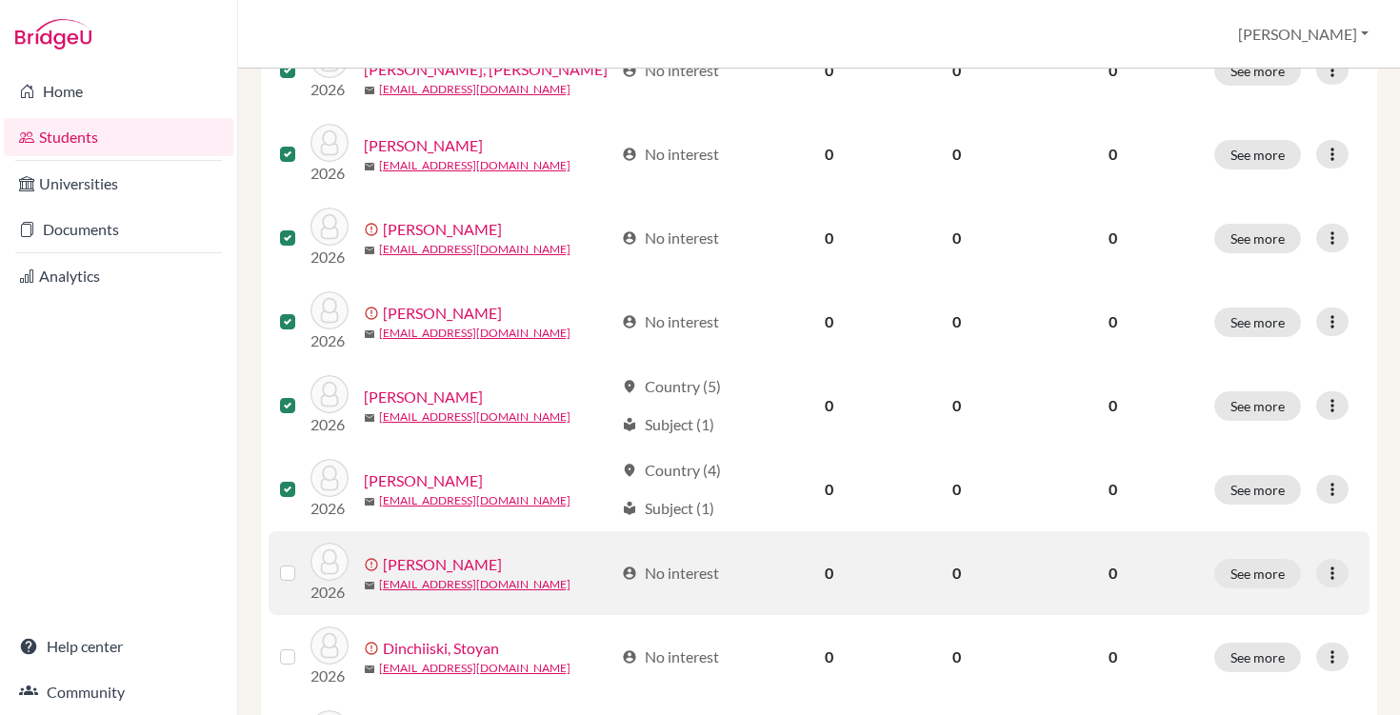
click at [303, 562] on label at bounding box center [303, 562] width 0 height 0
click at [0, 0] on input "checkbox" at bounding box center [0, 0] width 0 height 0
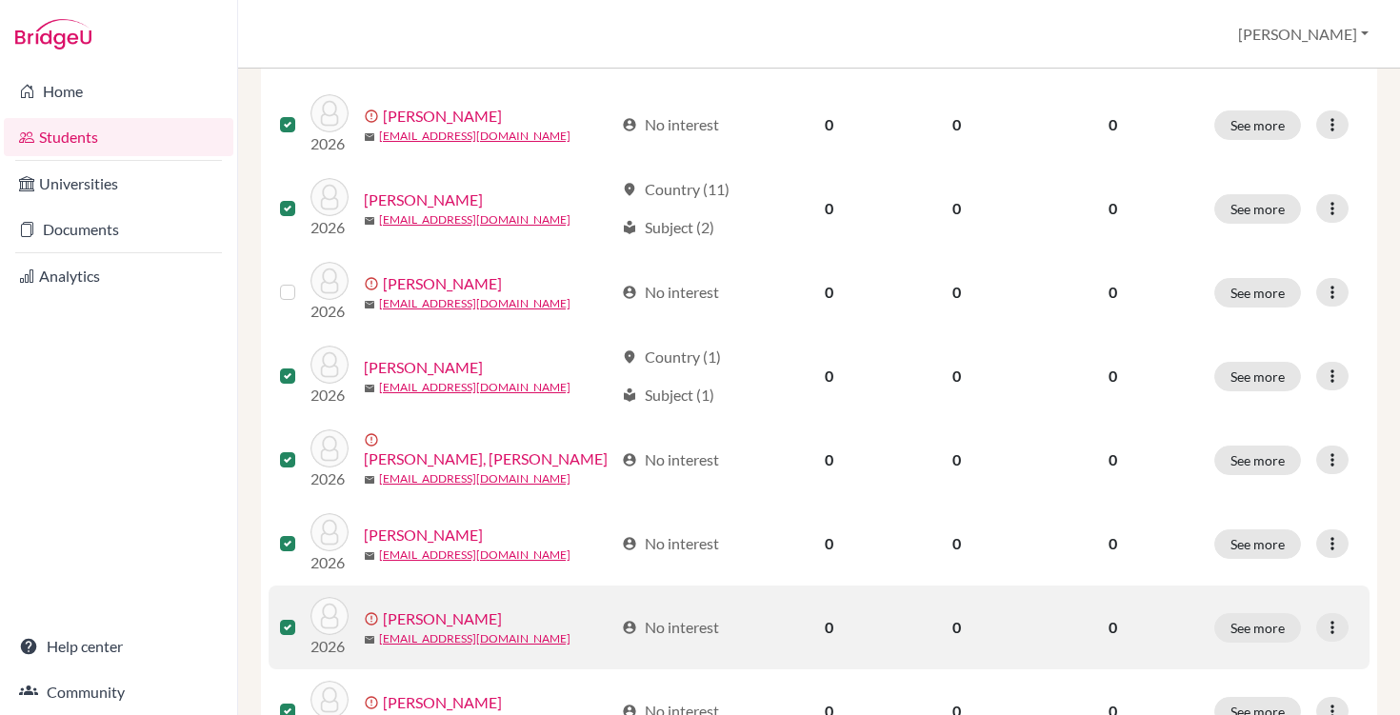
scroll to position [668, 0]
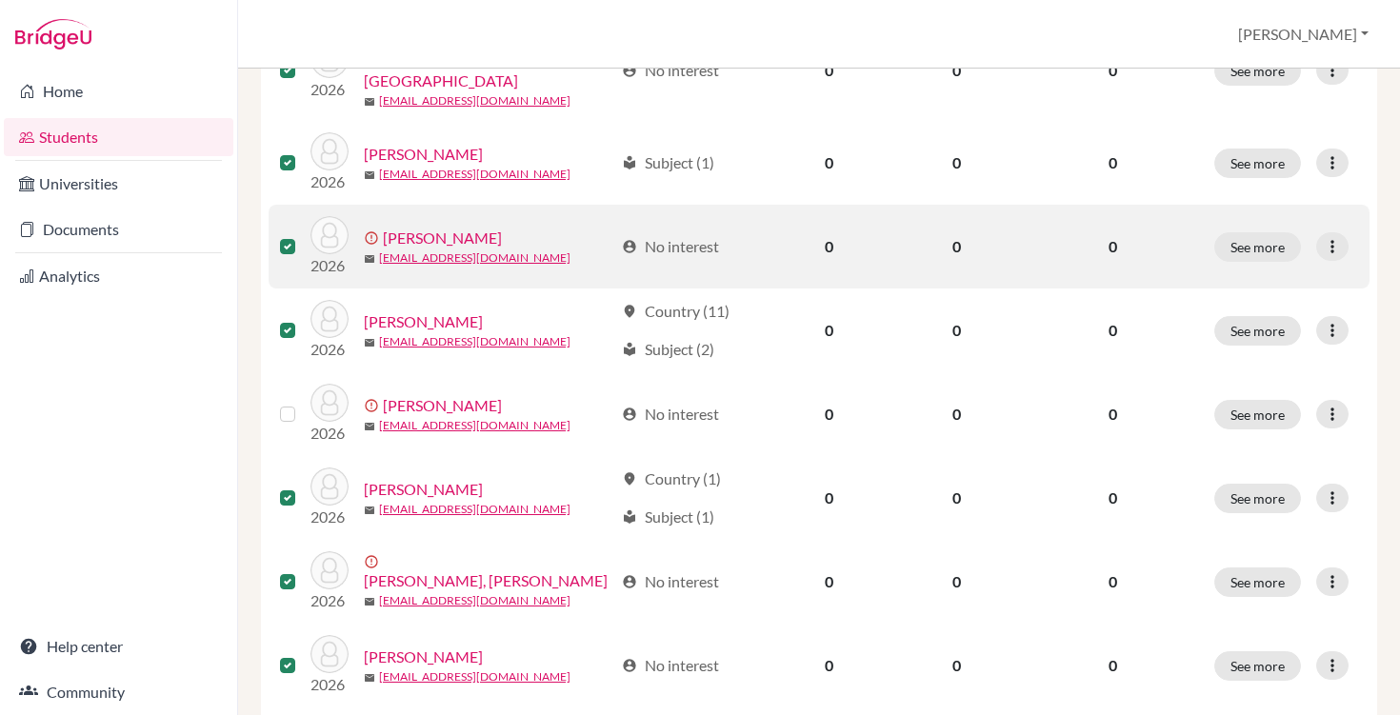
click at [303, 235] on label at bounding box center [303, 235] width 0 height 0
click at [0, 0] on input "checkbox" at bounding box center [0, 0] width 0 height 0
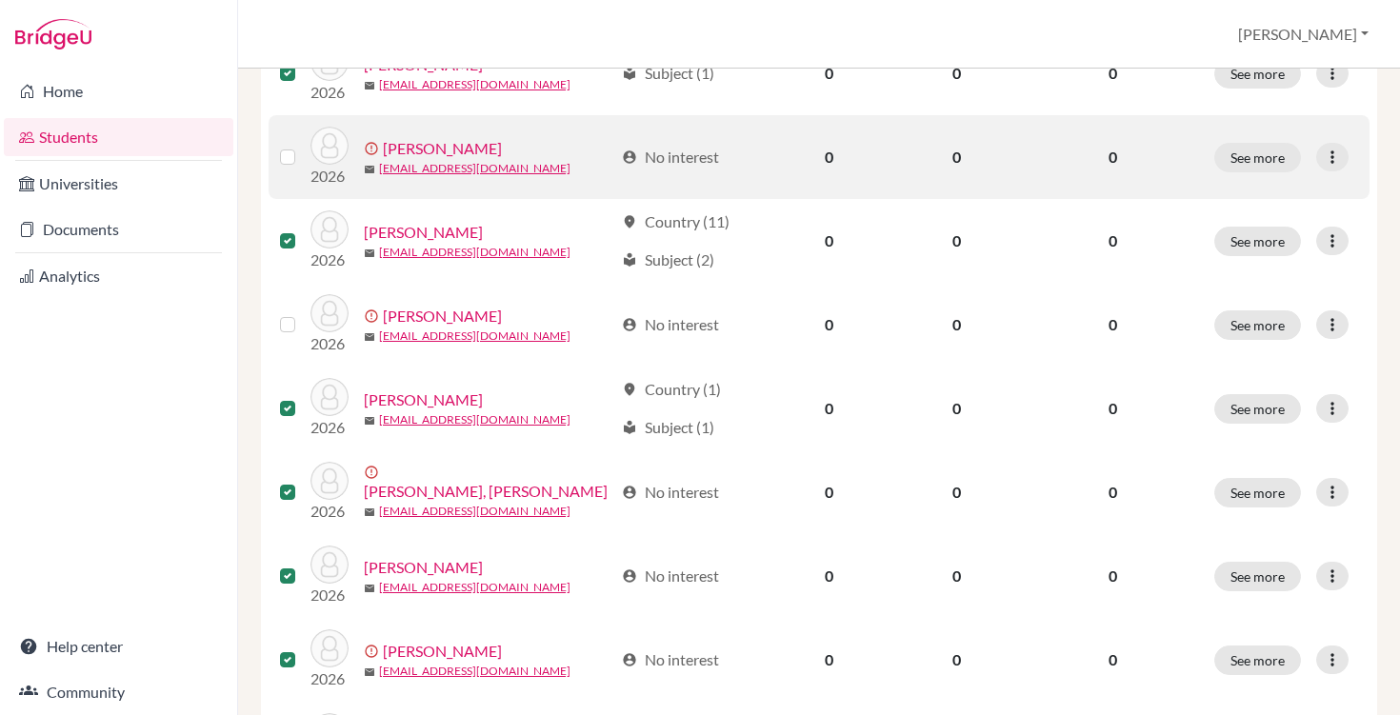
scroll to position [807, 0]
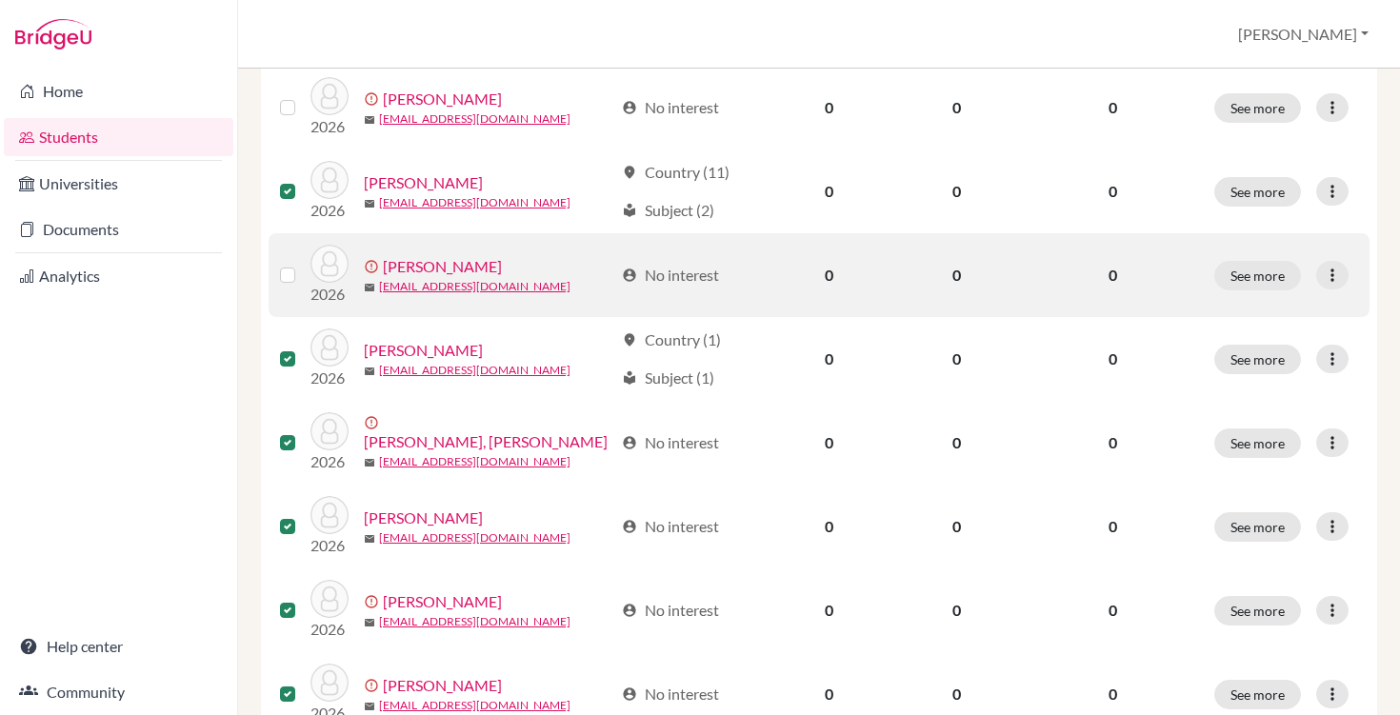
click at [303, 264] on label at bounding box center [303, 264] width 0 height 0
click at [0, 0] on input "checkbox" at bounding box center [0, 0] width 0 height 0
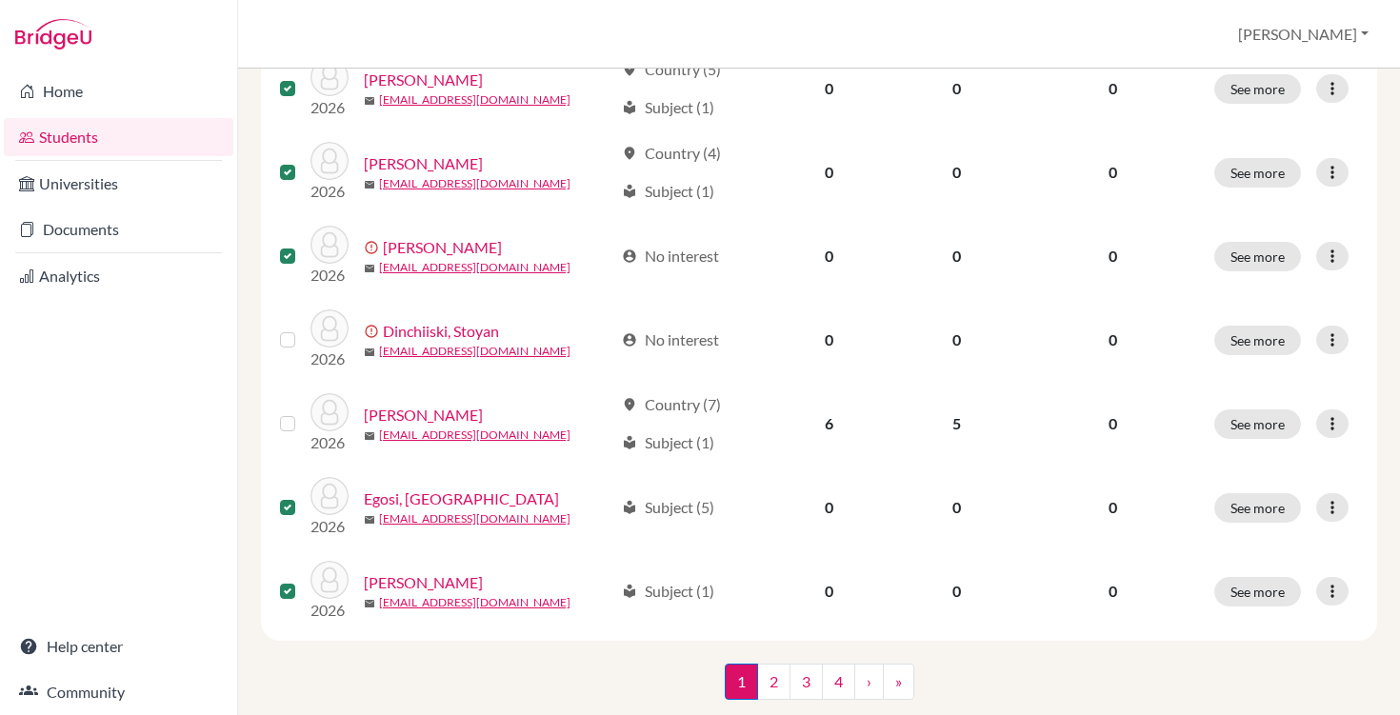
scroll to position [1525, 0]
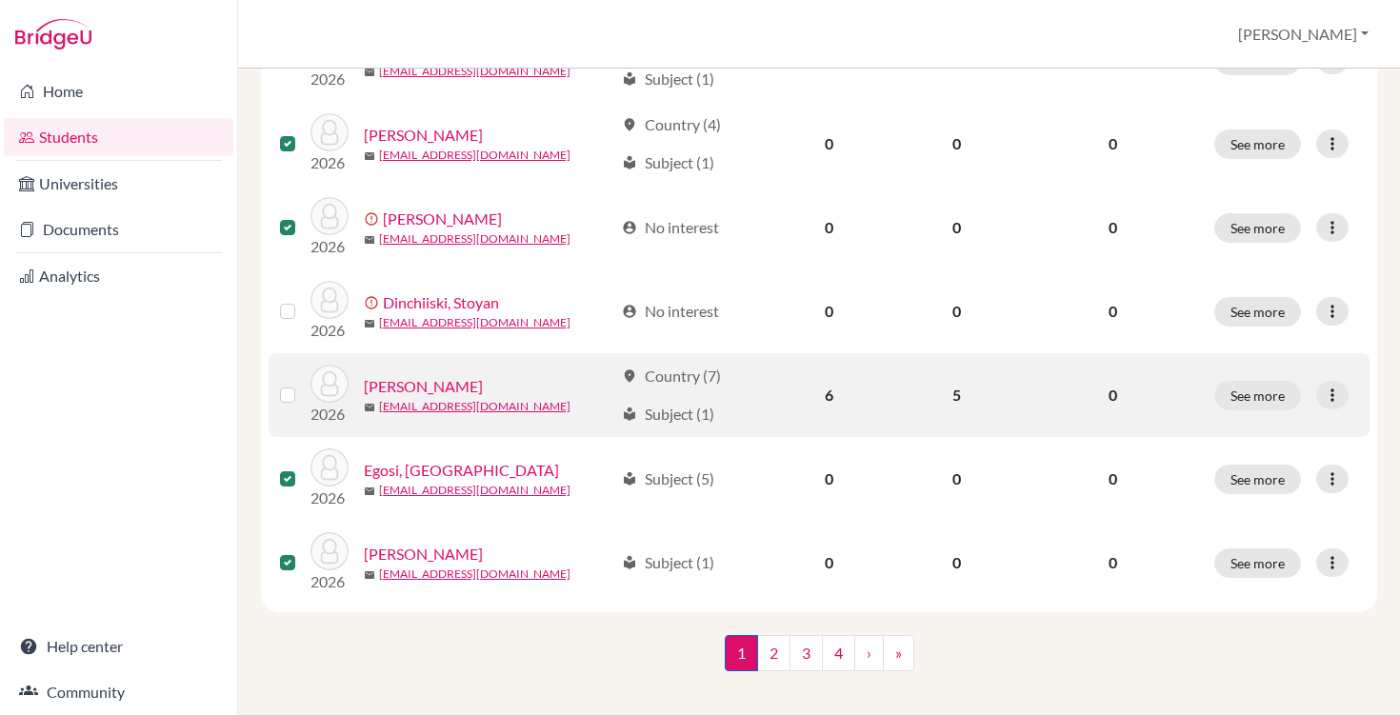
click at [303, 384] on label at bounding box center [303, 384] width 0 height 0
click at [0, 0] on input "checkbox" at bounding box center [0, 0] width 0 height 0
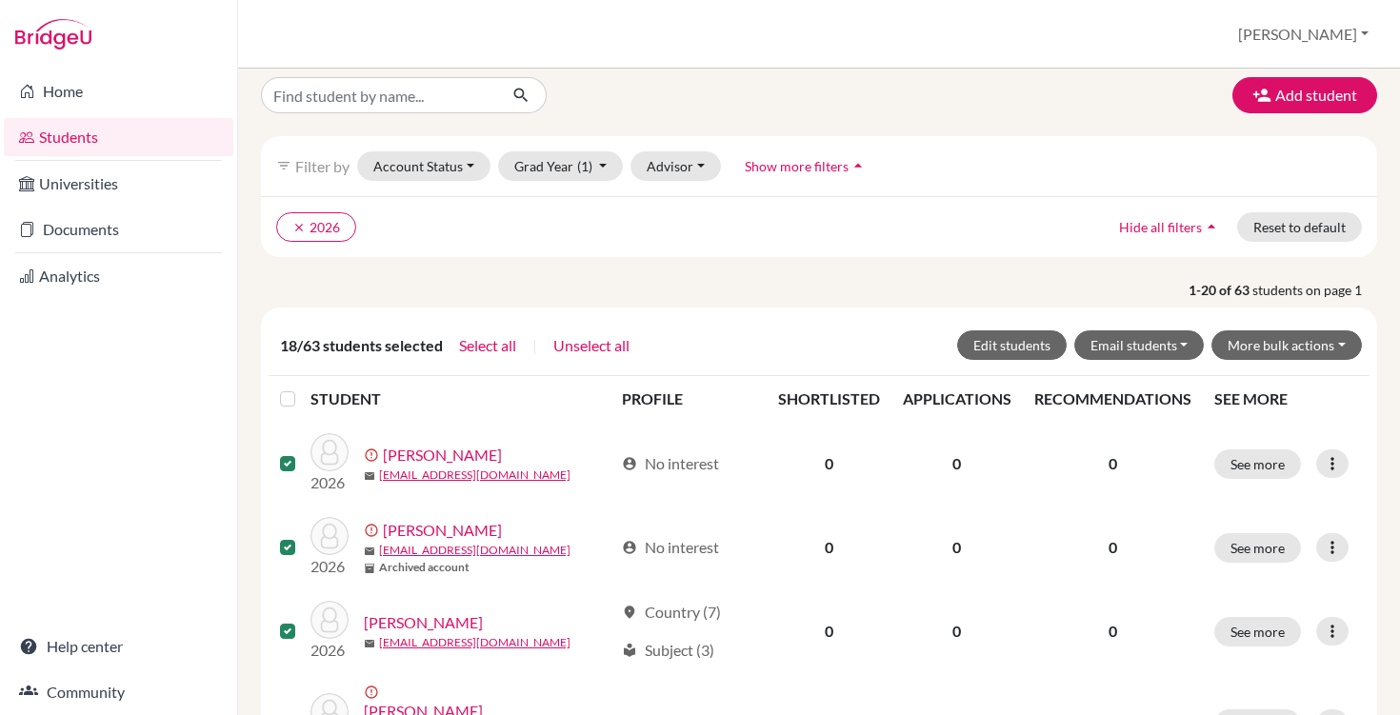
scroll to position [0, 0]
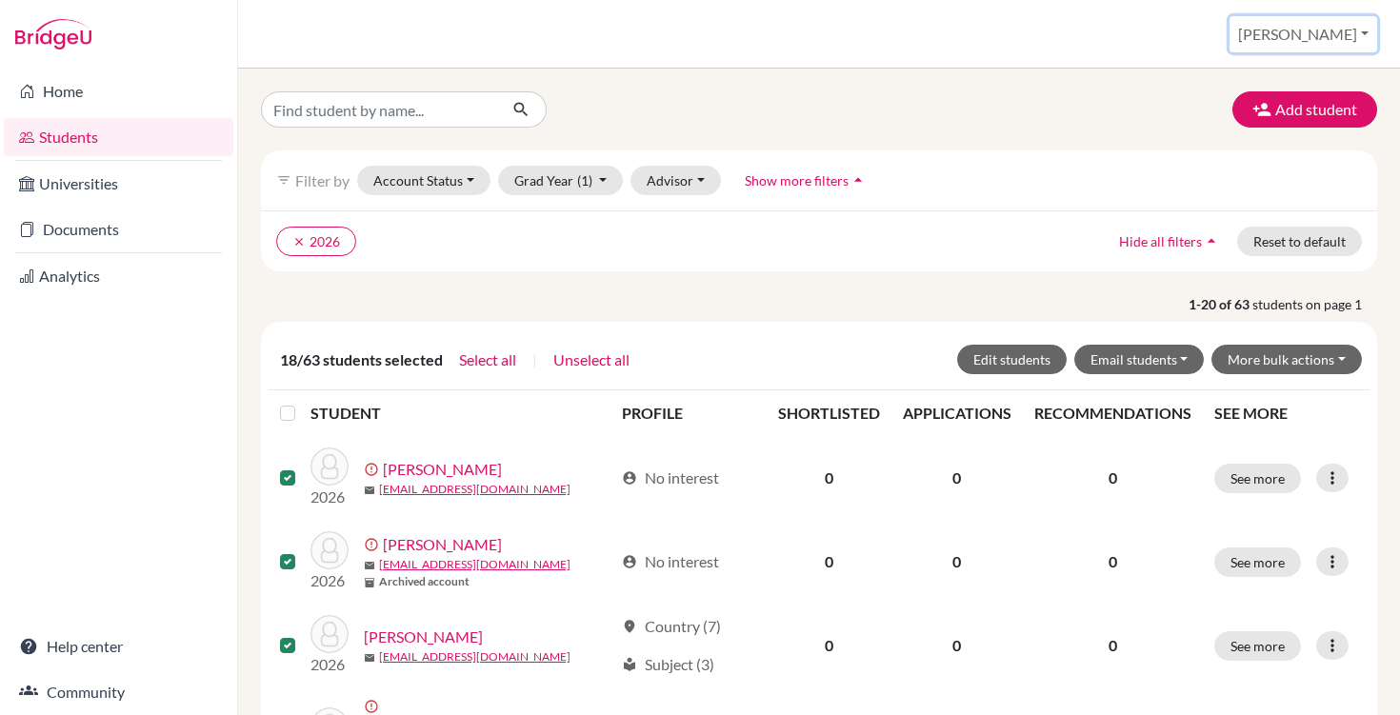
click at [1361, 33] on button "[PERSON_NAME]" at bounding box center [1303, 34] width 148 height 36
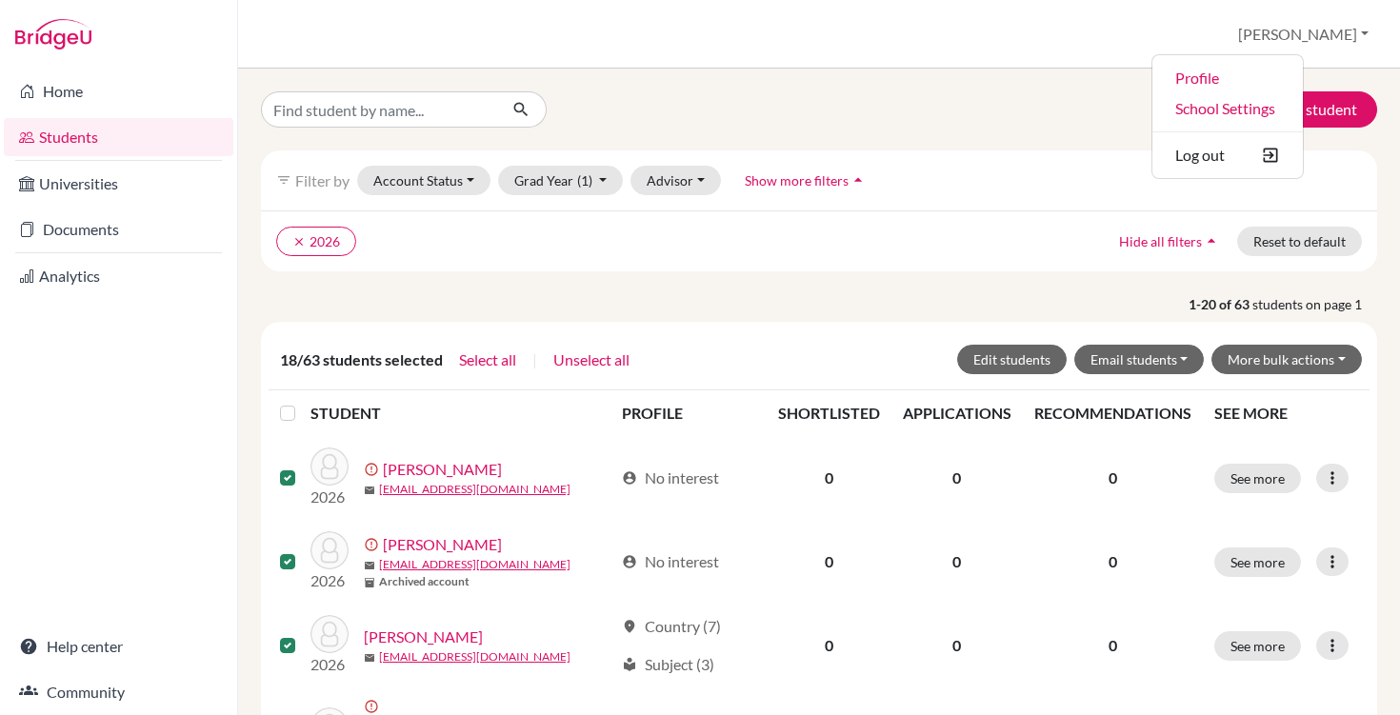
click at [735, 228] on ul "clear 2026" at bounding box center [683, 242] width 814 height 30
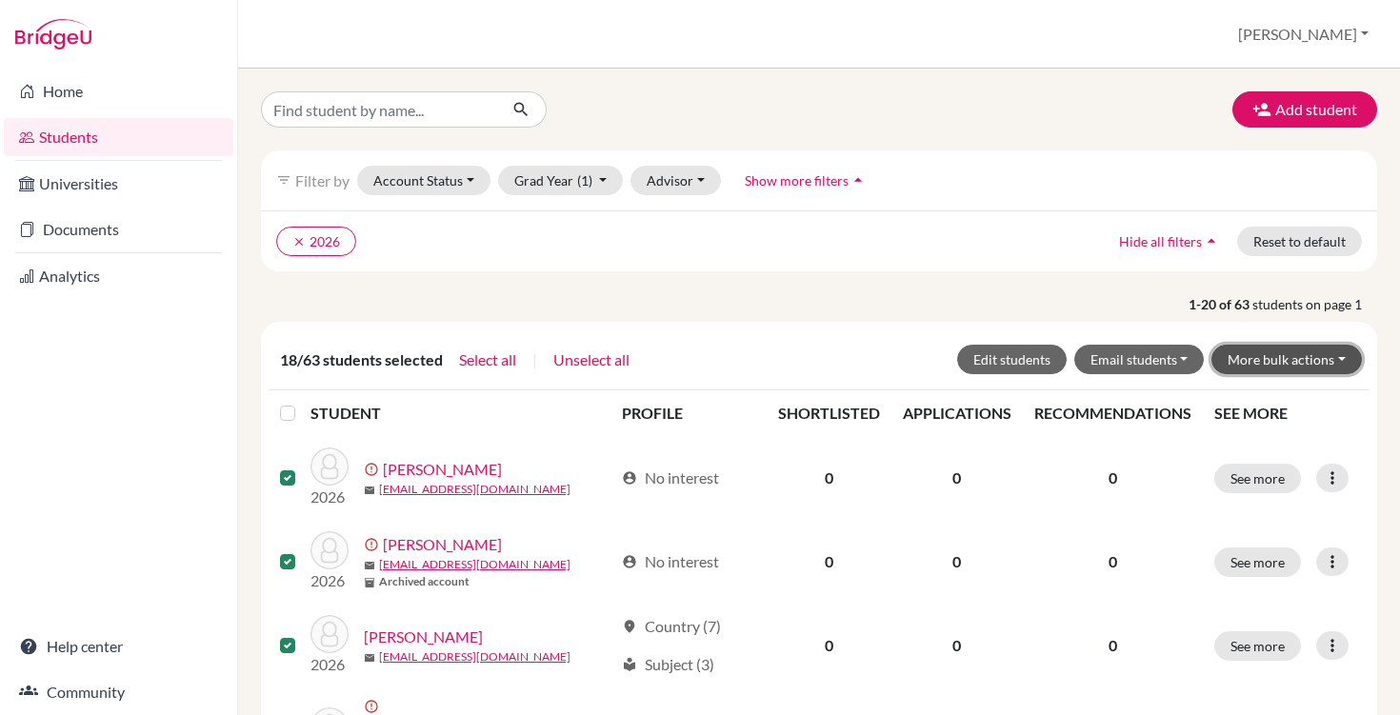
click at [1268, 361] on button "More bulk actions" at bounding box center [1286, 360] width 150 height 30
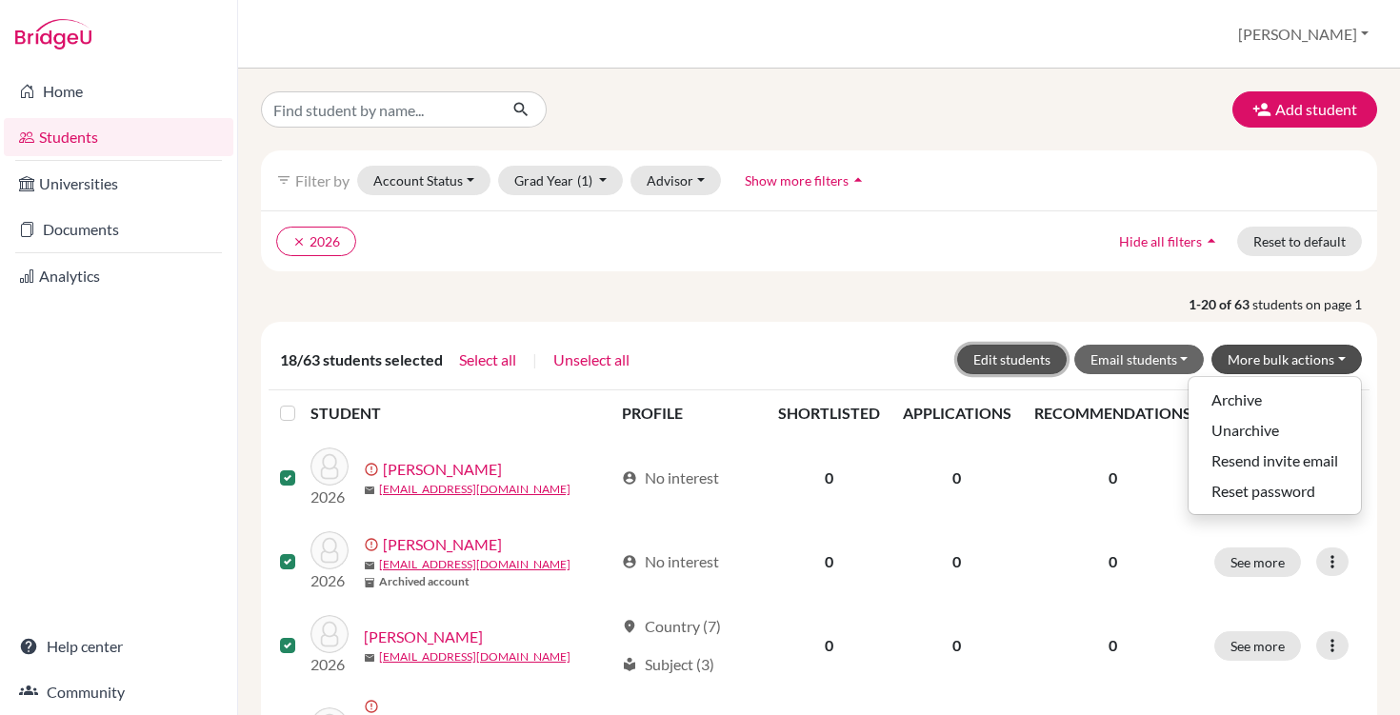
click at [1050, 351] on button "Edit students" at bounding box center [1012, 360] width 110 height 30
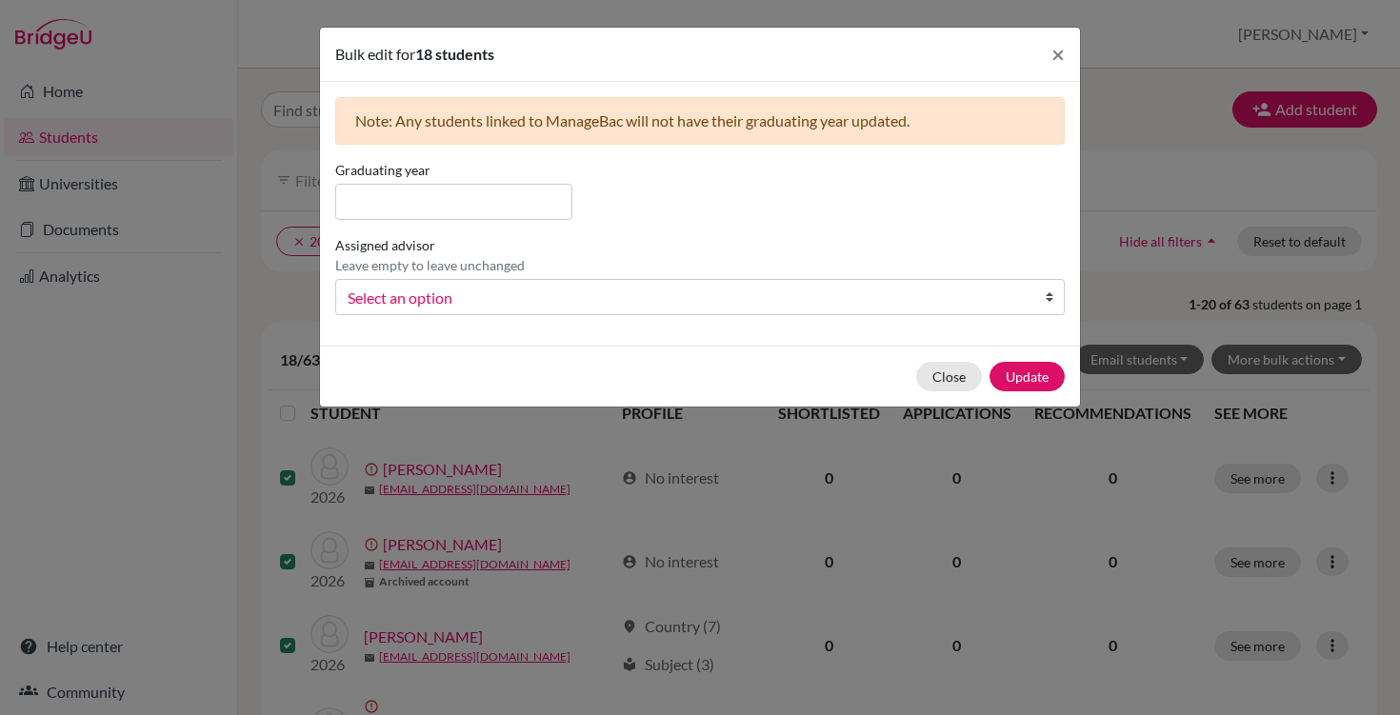
click at [598, 301] on span "Select an option" at bounding box center [688, 298] width 680 height 25
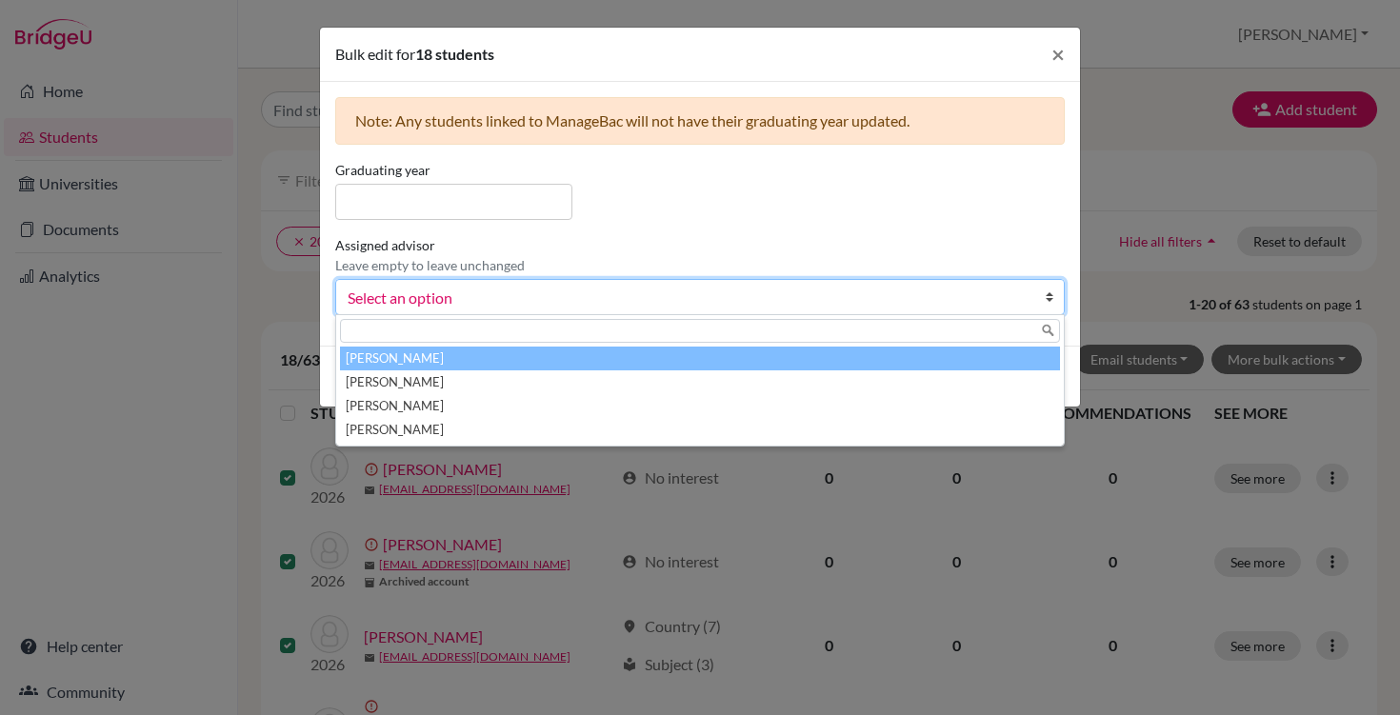
click at [597, 360] on li "[PERSON_NAME]" at bounding box center [700, 359] width 720 height 24
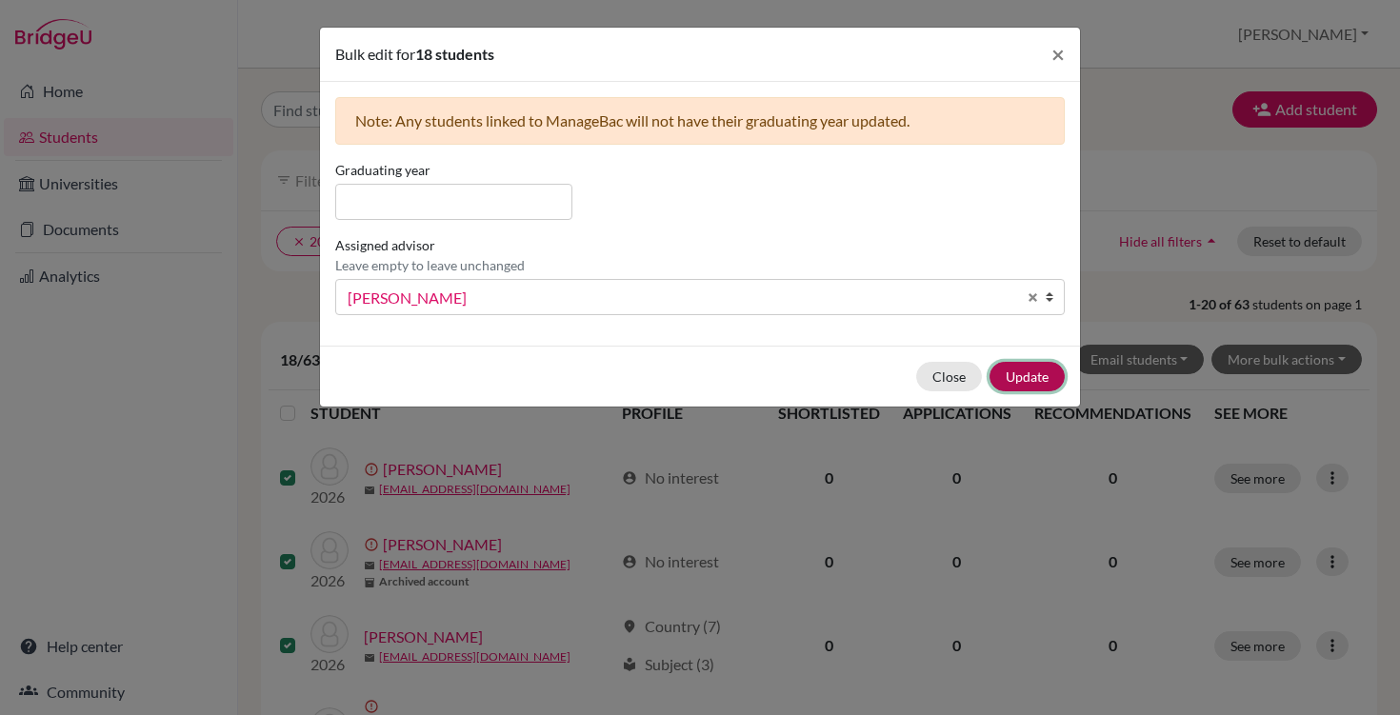
click at [1026, 375] on button "Update" at bounding box center [1026, 377] width 75 height 30
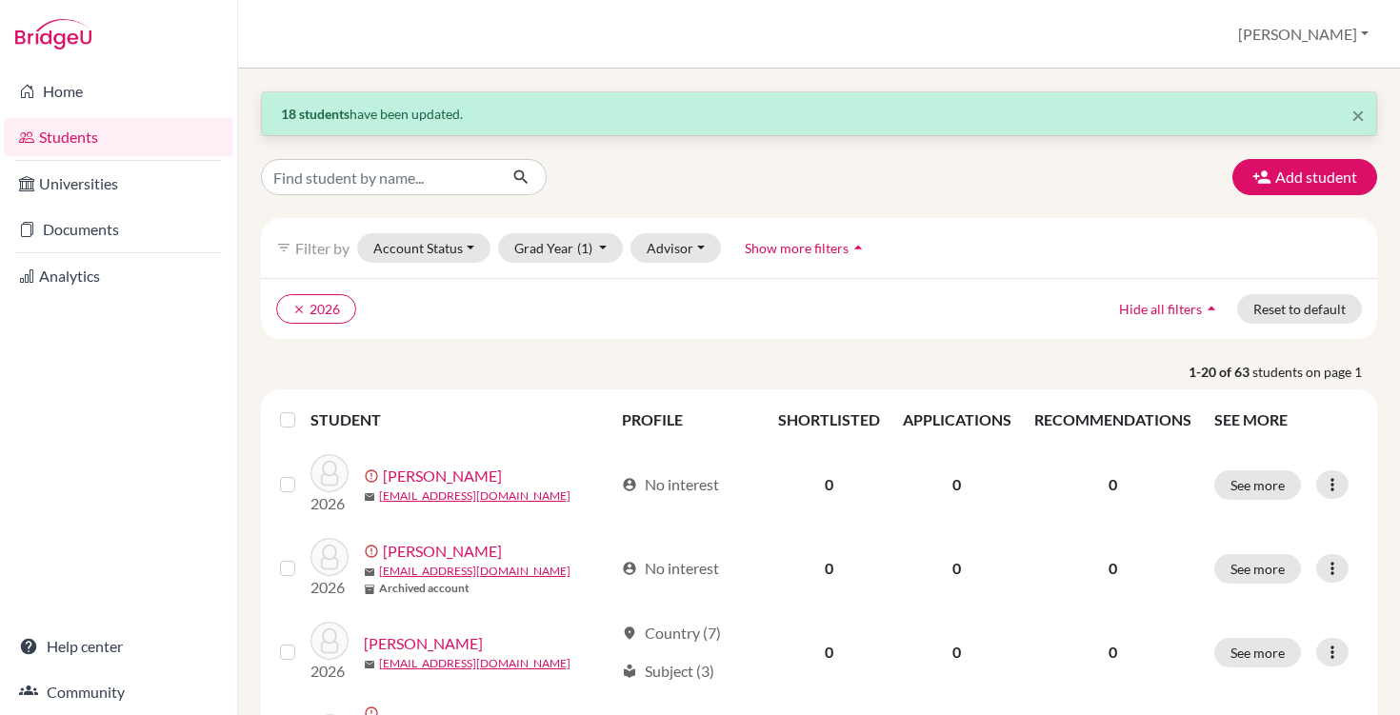
click at [109, 147] on link "Students" at bounding box center [119, 137] width 230 height 38
